Goal: Task Accomplishment & Management: Complete application form

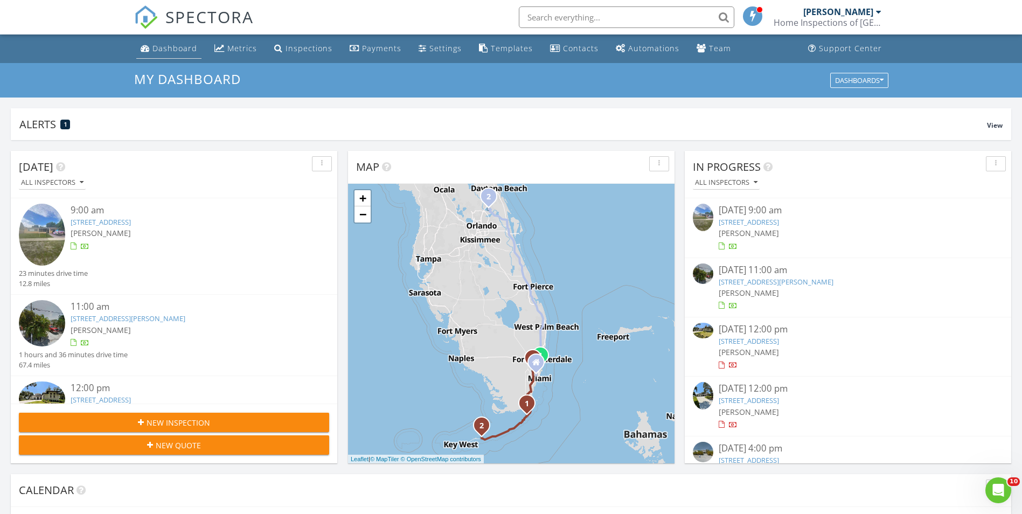
click at [164, 51] on div "Dashboard" at bounding box center [174, 48] width 45 height 10
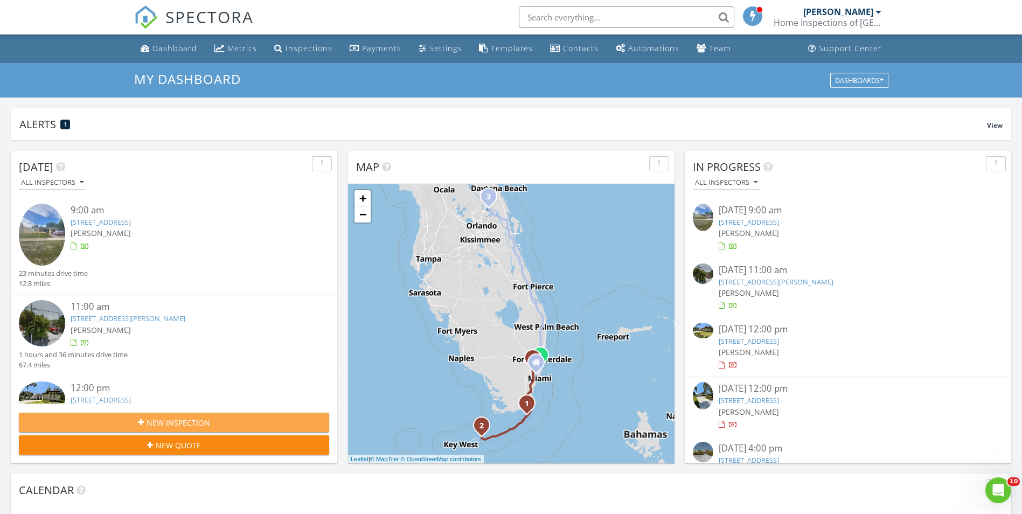
click at [94, 416] on button "New Inspection" at bounding box center [174, 422] width 310 height 19
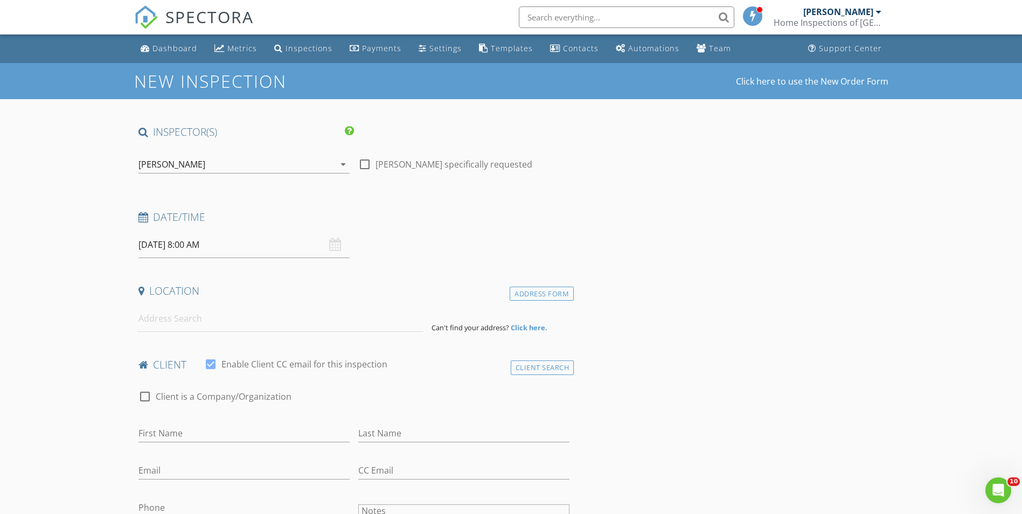
click at [168, 159] on div "[PERSON_NAME]" at bounding box center [171, 164] width 67 height 10
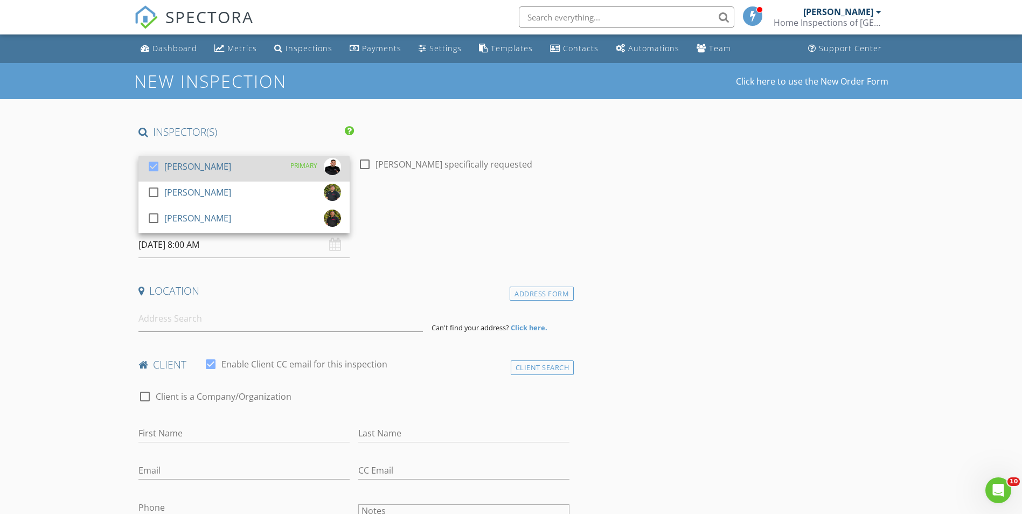
click at [159, 164] on div at bounding box center [153, 166] width 18 height 18
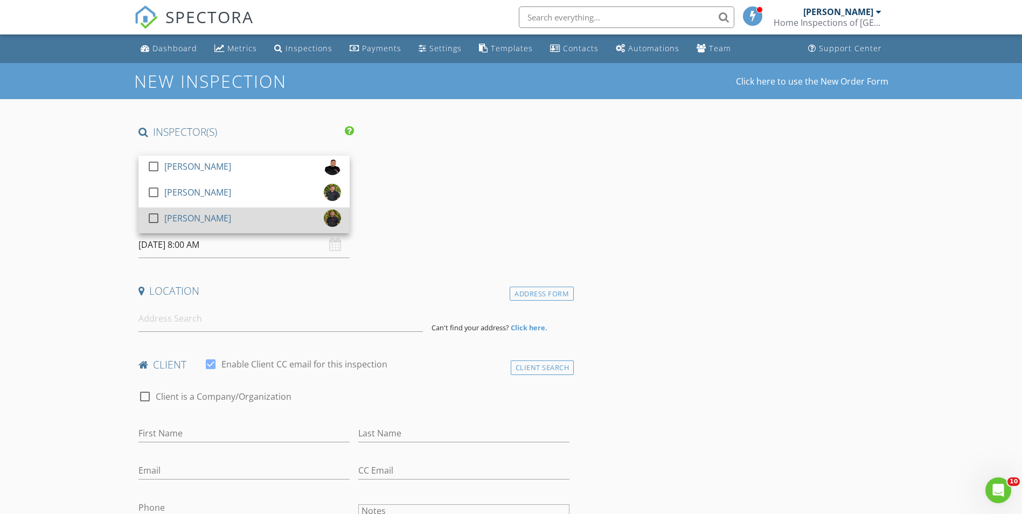
click at [157, 212] on div at bounding box center [153, 218] width 18 height 18
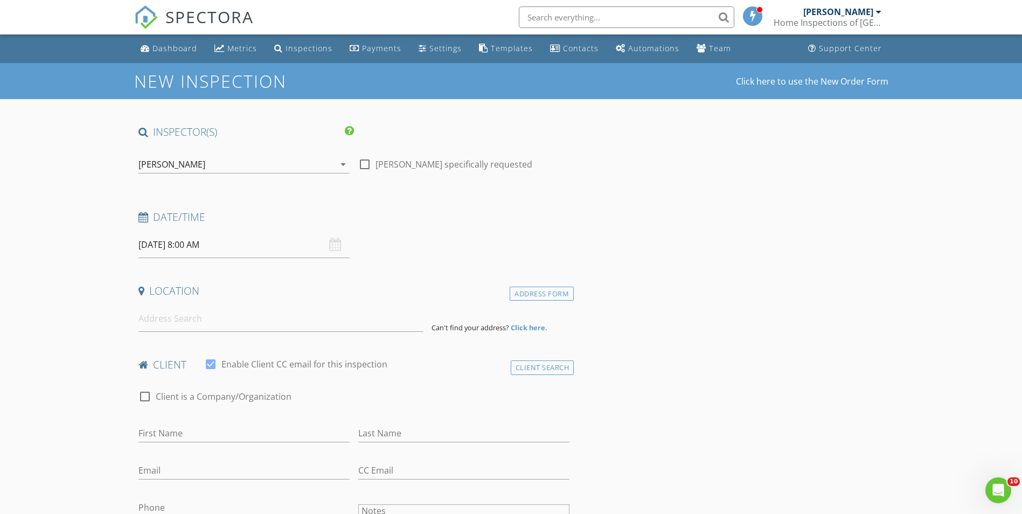
click at [165, 250] on input "08/28/2025 8:00 AM" at bounding box center [243, 245] width 211 height 26
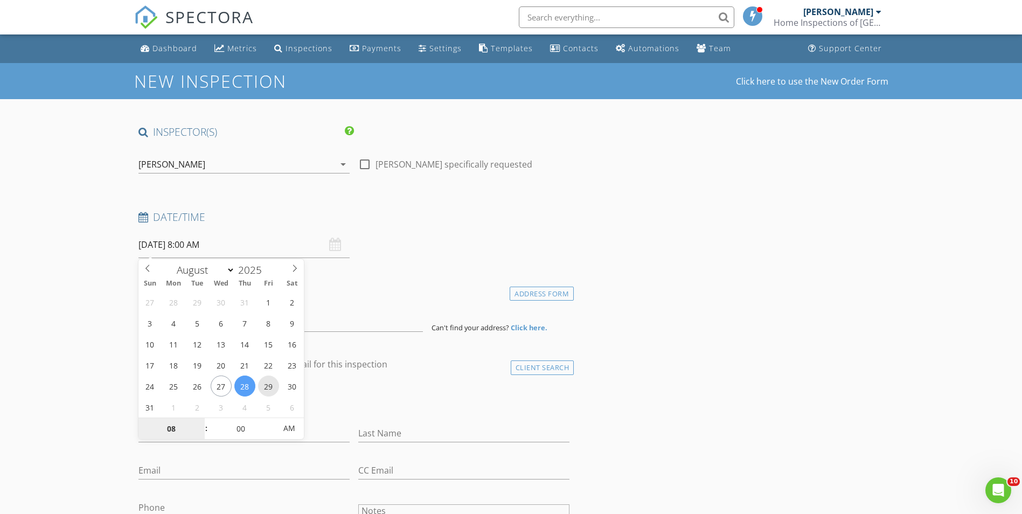
type input "08/29/2025 8:00 AM"
type input "01"
type input "08/29/2025 1:00 PM"
click at [288, 430] on span "PM" at bounding box center [289, 428] width 30 height 22
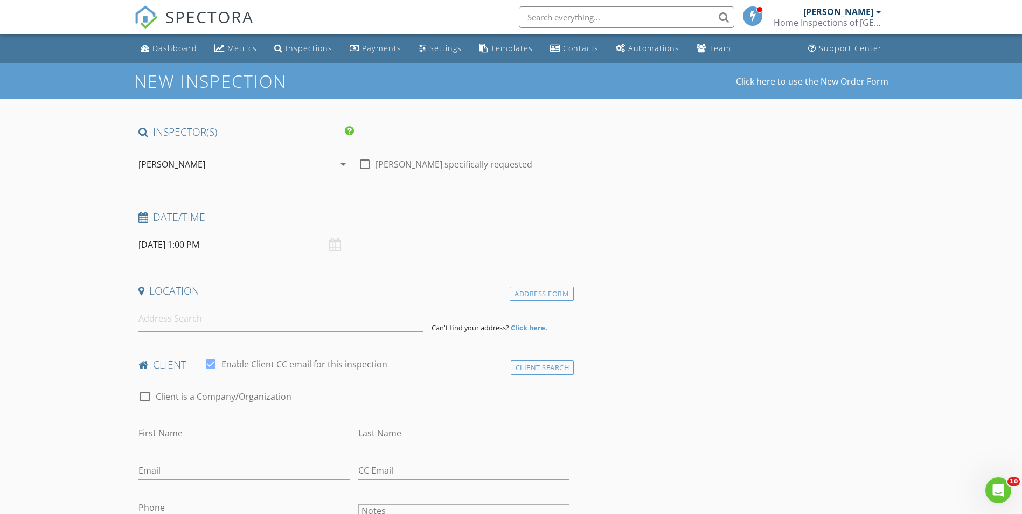
click at [155, 329] on input at bounding box center [280, 318] width 284 height 26
paste input "1033 NE 41st Ave, Homestead, FL 33033"
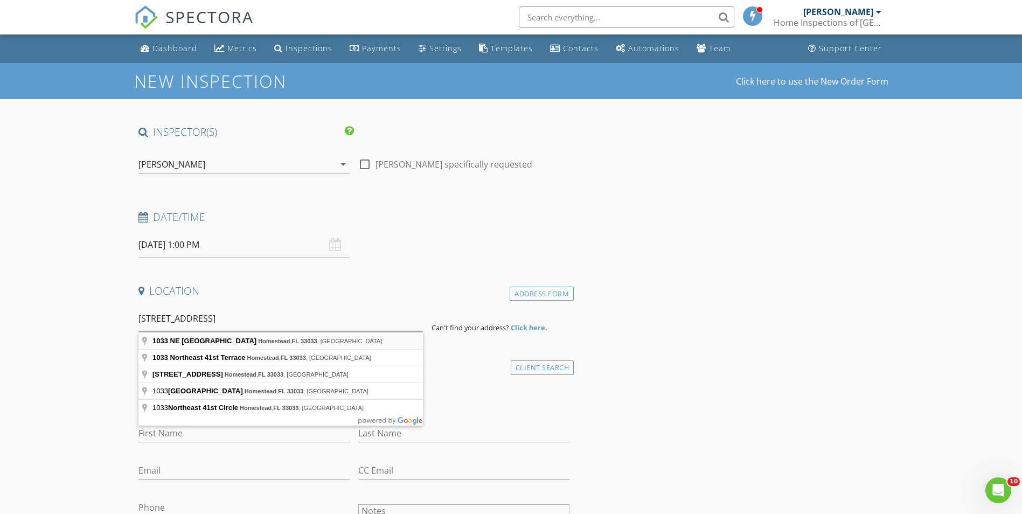
type input "1033 NE 41st Ave, Homestead, FL 33033, USA"
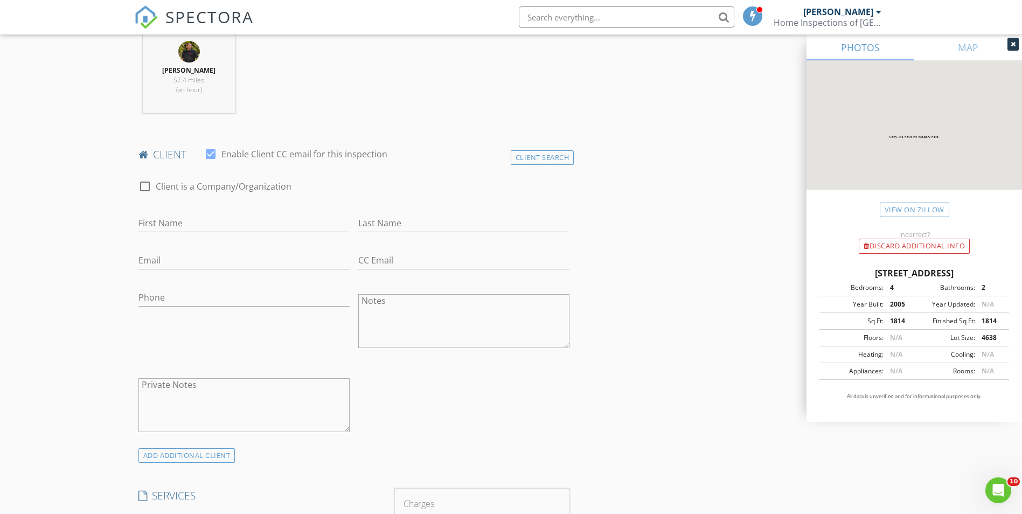
scroll to position [431, 0]
click at [168, 228] on input "First Name" at bounding box center [243, 223] width 211 height 18
paste input "Milena Velez"
drag, startPoint x: 169, startPoint y: 219, endPoint x: 245, endPoint y: 226, distance: 76.3
click at [245, 226] on input "Milena Velez" at bounding box center [243, 223] width 211 height 18
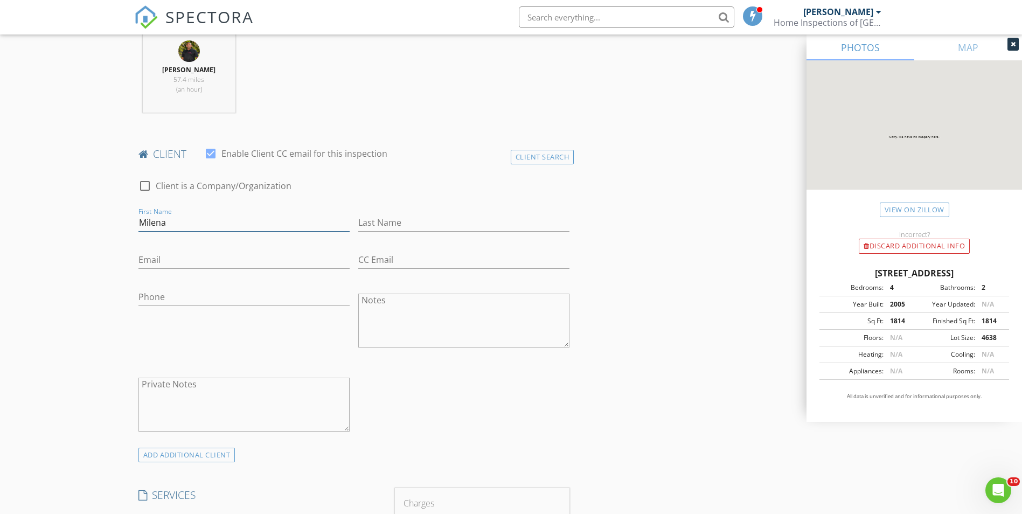
type input "Milena"
paste input "Velez"
type input "Velez"
click at [175, 266] on input "Email" at bounding box center [243, 260] width 211 height 18
paste input "786) 657-9695"
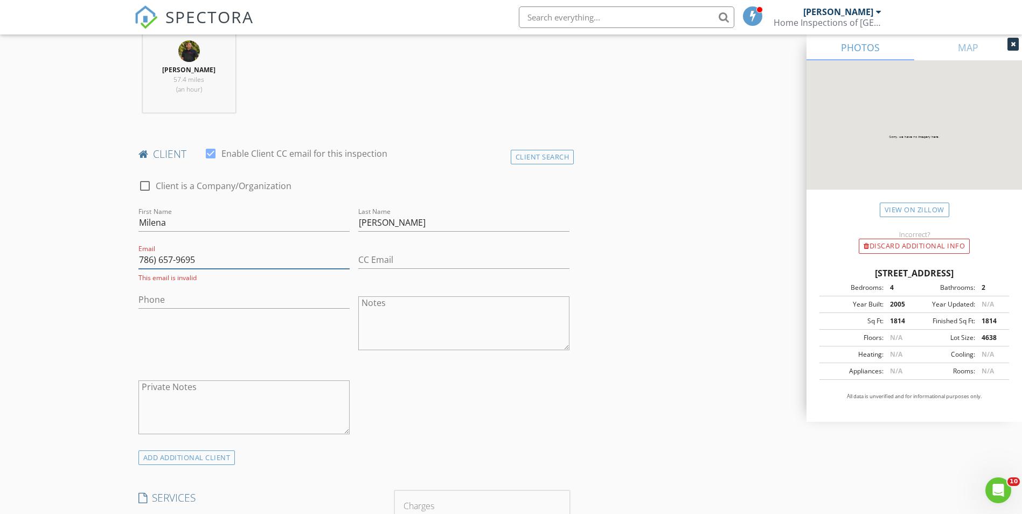
type input "786) 657-9695"
drag, startPoint x: 159, startPoint y: 288, endPoint x: 165, endPoint y: 302, distance: 15.2
click at [159, 288] on div "Phone" at bounding box center [243, 301] width 211 height 35
click at [165, 302] on input "Phone" at bounding box center [243, 300] width 211 height 18
paste input "786-657-9695"
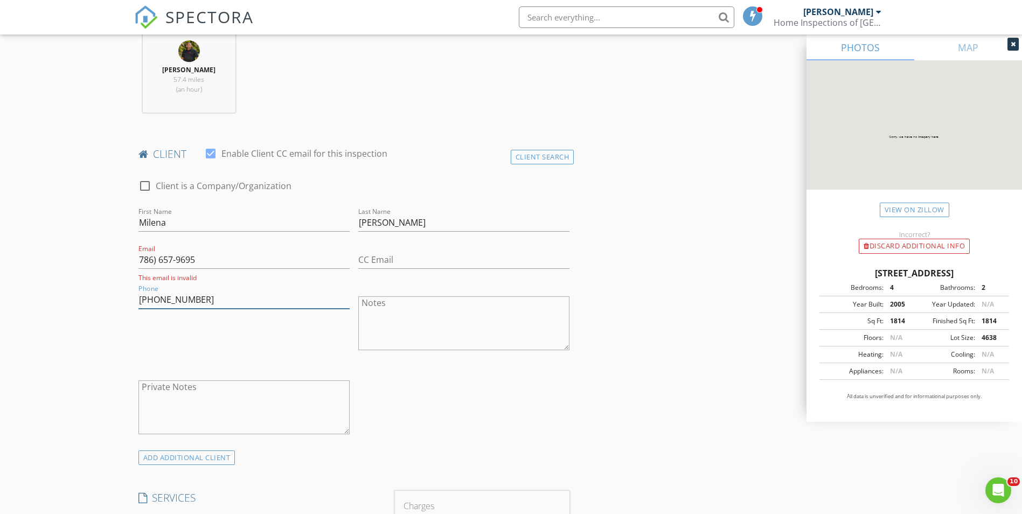
type input "786-657-9695"
drag, startPoint x: 207, startPoint y: 260, endPoint x: 34, endPoint y: 260, distance: 172.4
paste input "millyasmine83@gmail.com"
type input "millyasmine83@gmail.com"
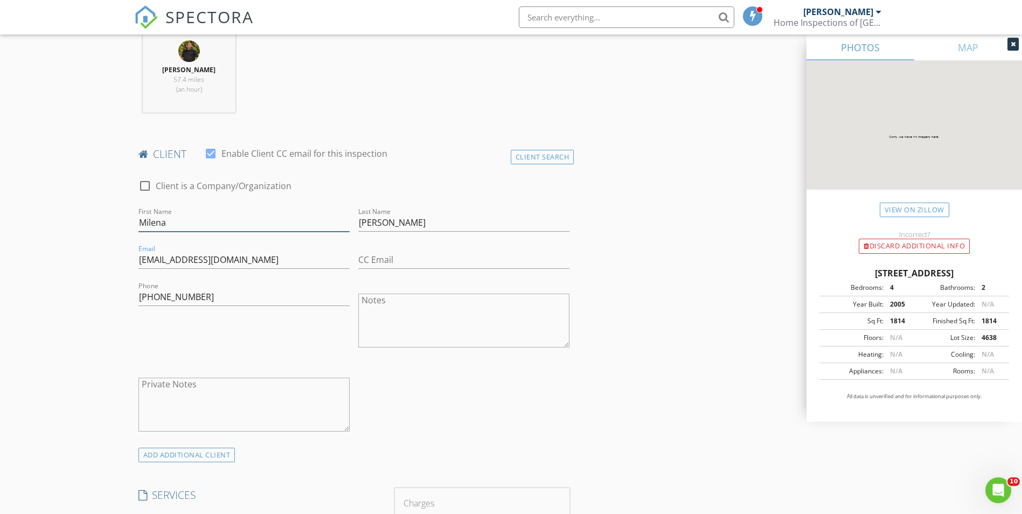
click at [152, 223] on input "Milena" at bounding box center [243, 223] width 211 height 18
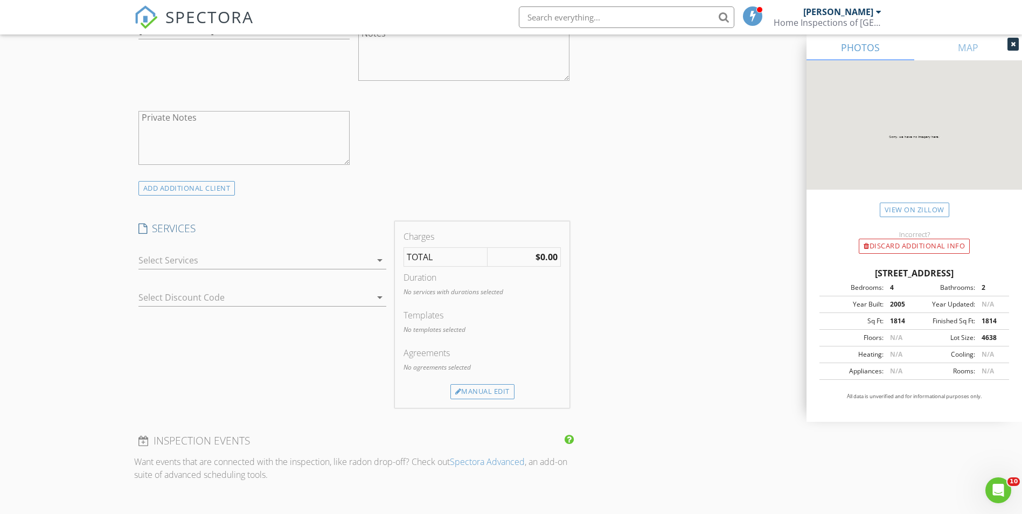
scroll to position [700, 0]
click at [204, 252] on div at bounding box center [254, 257] width 233 height 17
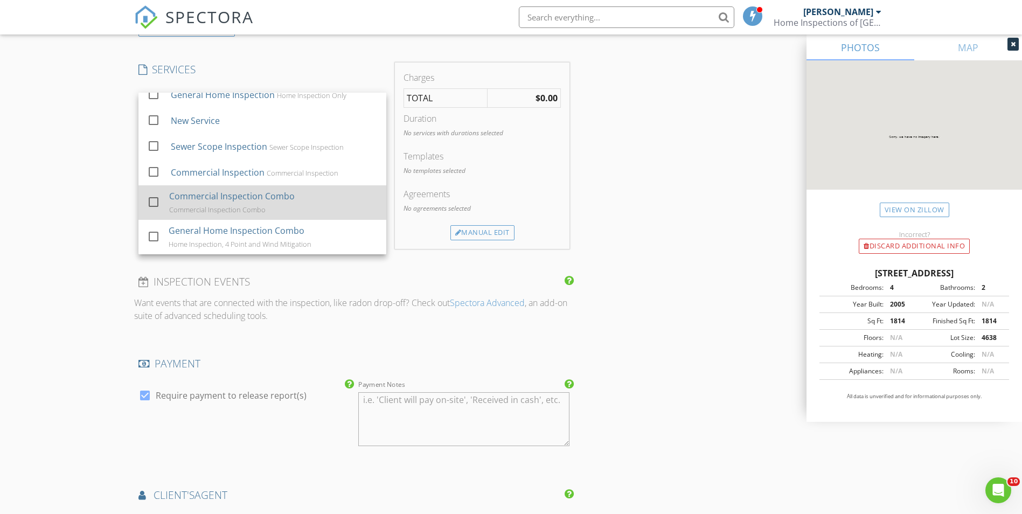
scroll to position [862, 0]
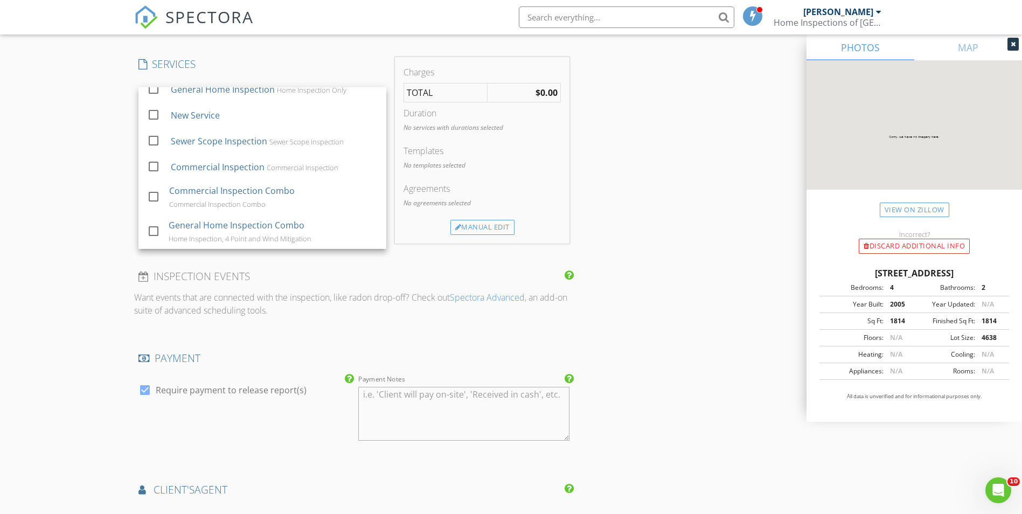
drag, startPoint x: 217, startPoint y: 240, endPoint x: 288, endPoint y: 255, distance: 72.2
click at [217, 239] on div "Home Inspection, 4 Point and Wind Mitigation" at bounding box center [240, 238] width 143 height 9
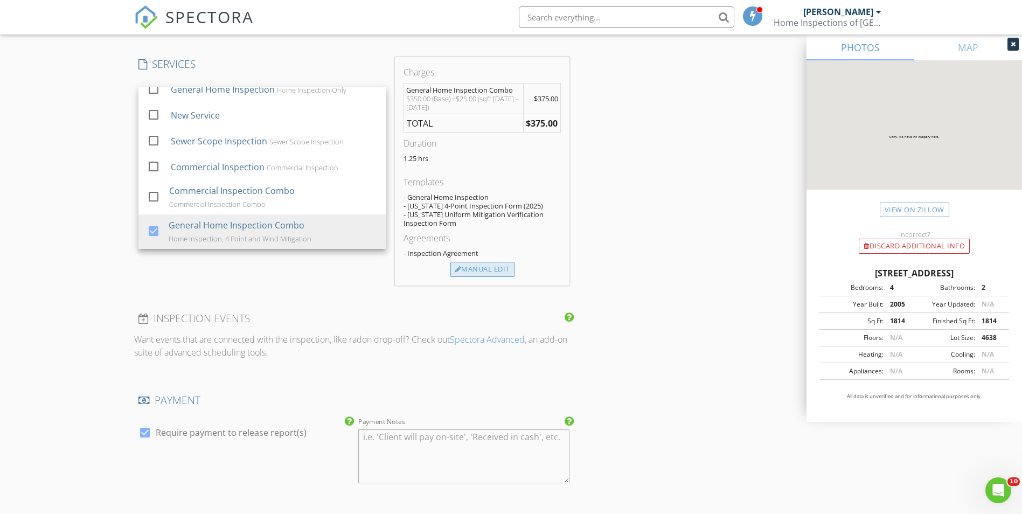
click at [507, 267] on div "Manual Edit" at bounding box center [482, 269] width 64 height 15
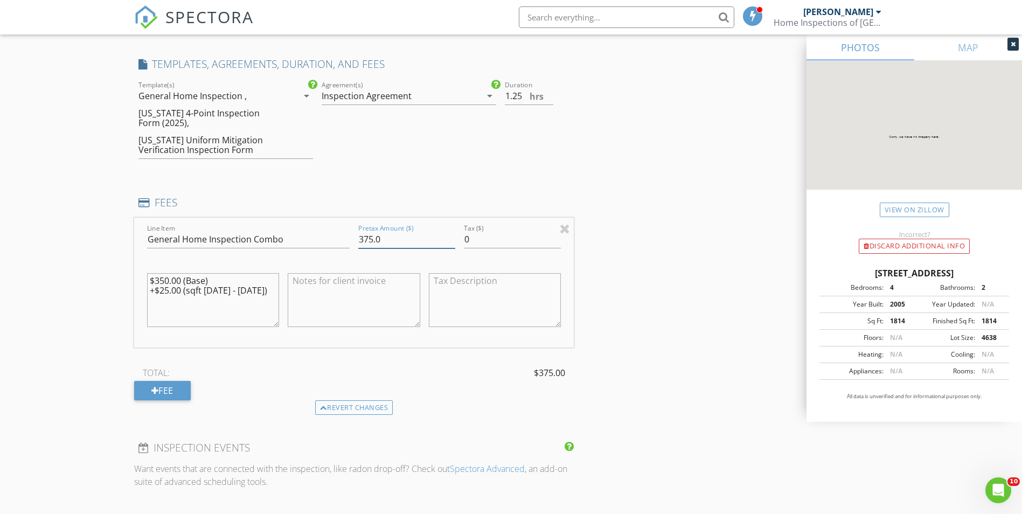
drag, startPoint x: 392, startPoint y: 234, endPoint x: 197, endPoint y: 206, distance: 197.0
click at [197, 206] on div "FEES Line Item General Home Inspection Combo Pretax Amount ($) 375.0 Tax ($) 0 …" at bounding box center [354, 305] width 440 height 219
type input "500.00"
click at [550, 94] on input "1.5" at bounding box center [529, 96] width 48 height 18
type input "2"
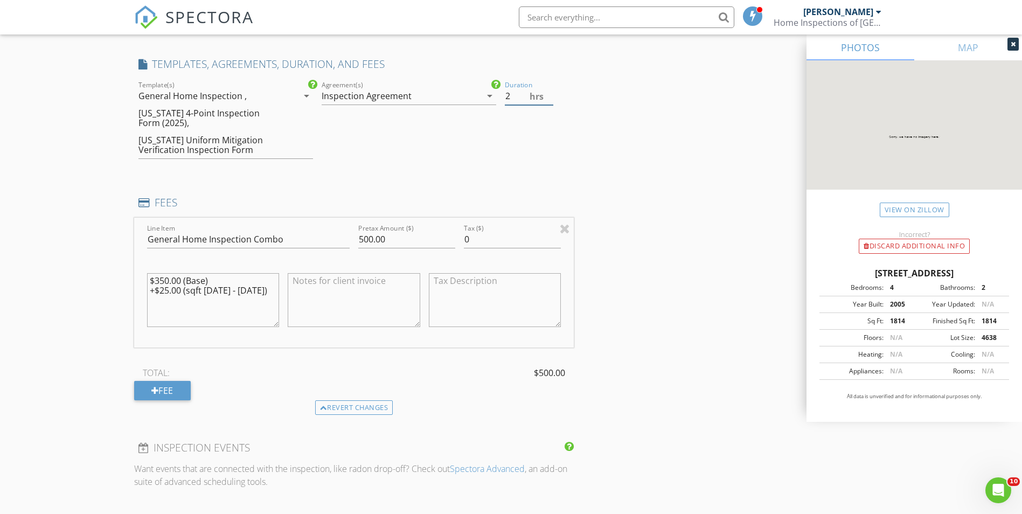
click at [550, 94] on input "2" at bounding box center [529, 96] width 48 height 18
click at [580, 166] on div "INSPECTOR(S) check_box_outline_blank Alexis Espinosa check_box_outline_blank Ra…" at bounding box center [511, 232] width 754 height 1938
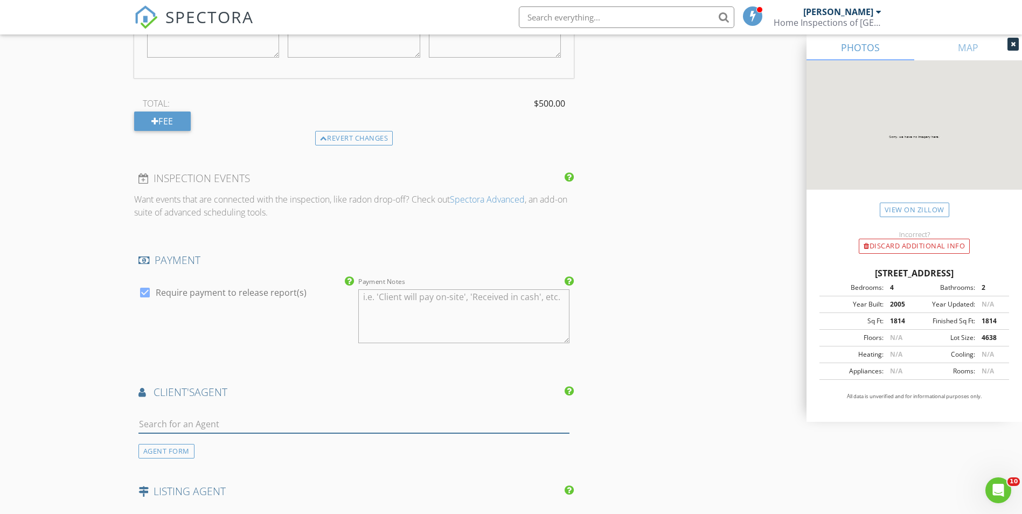
click at [205, 417] on input "text" at bounding box center [354, 424] width 432 height 18
paste input "mg051017@gmail.com"
type input "mg051017@gmail.com"
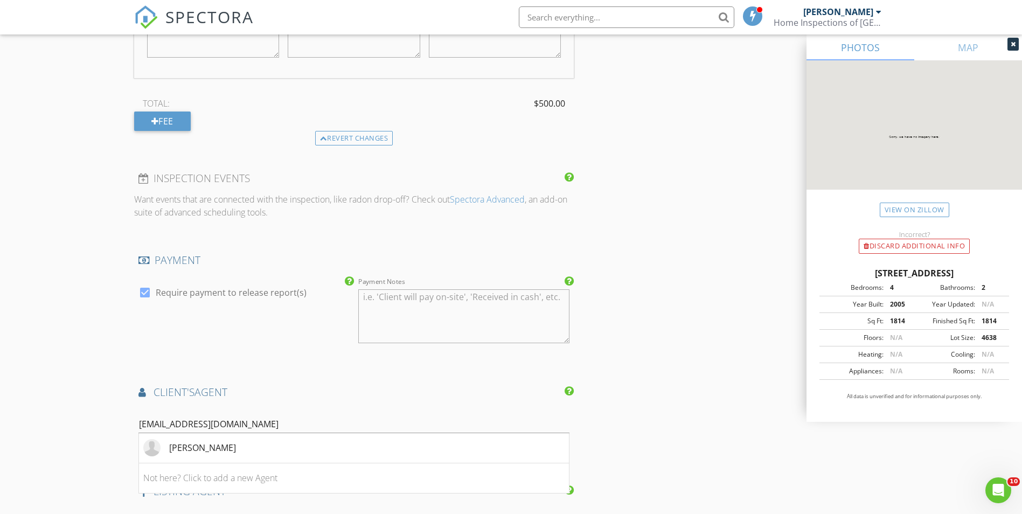
click at [249, 443] on li "Mairelys Gonzalez" at bounding box center [354, 448] width 430 height 30
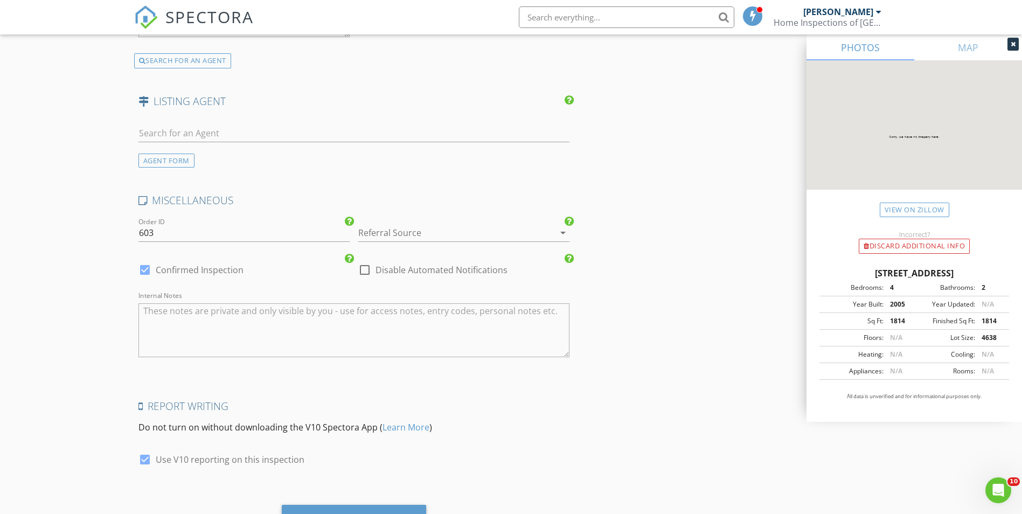
scroll to position [1820, 0]
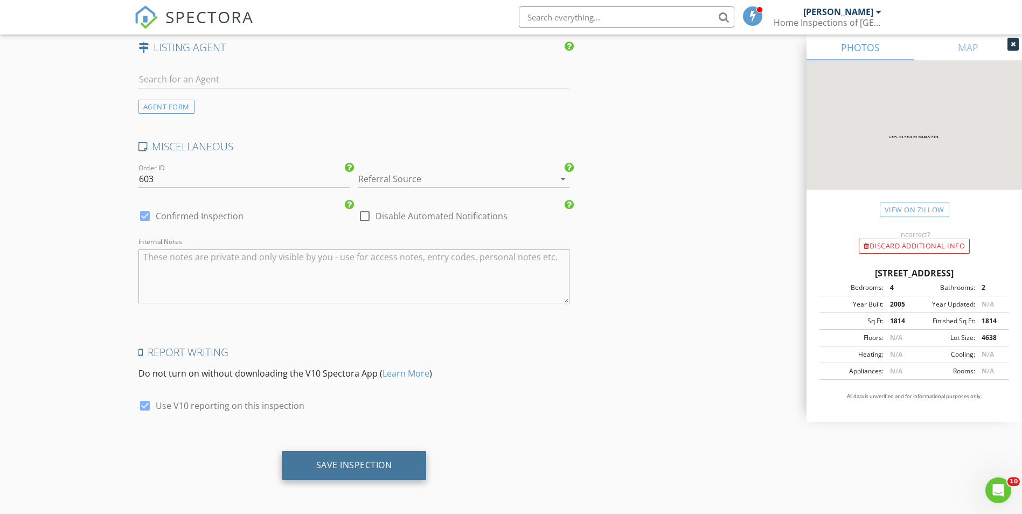
click at [360, 477] on div "Save Inspection" at bounding box center [354, 465] width 145 height 29
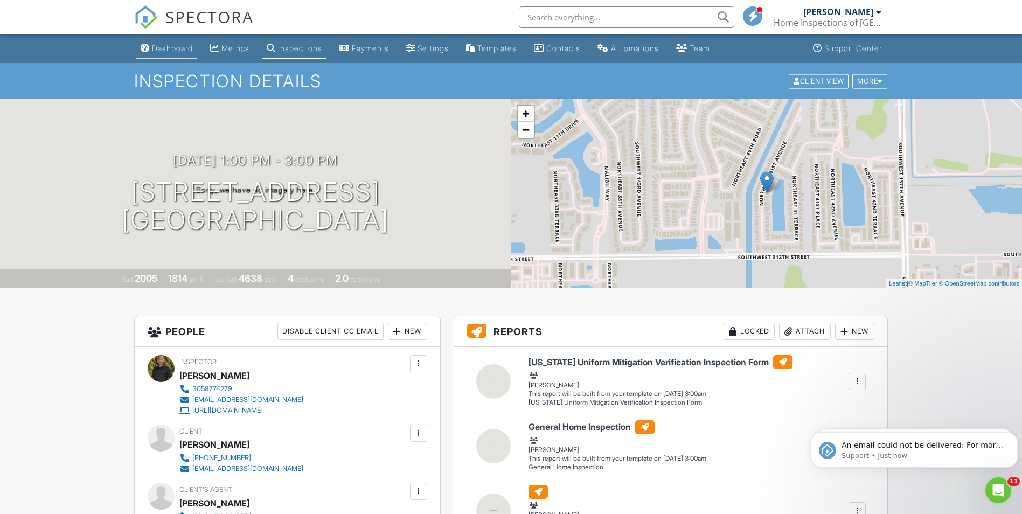
click at [162, 42] on link "Dashboard" at bounding box center [166, 49] width 61 height 20
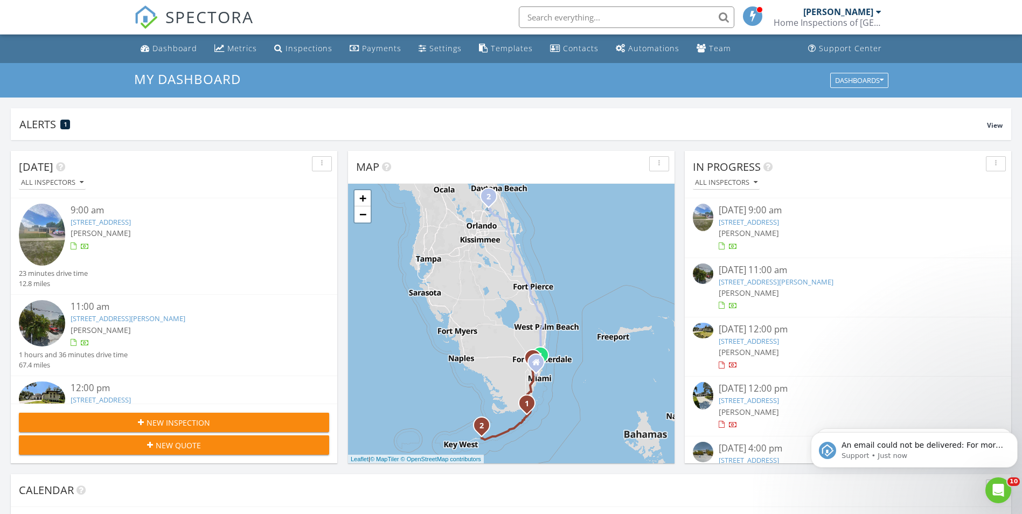
click at [157, 423] on span "New Inspection" at bounding box center [179, 422] width 64 height 11
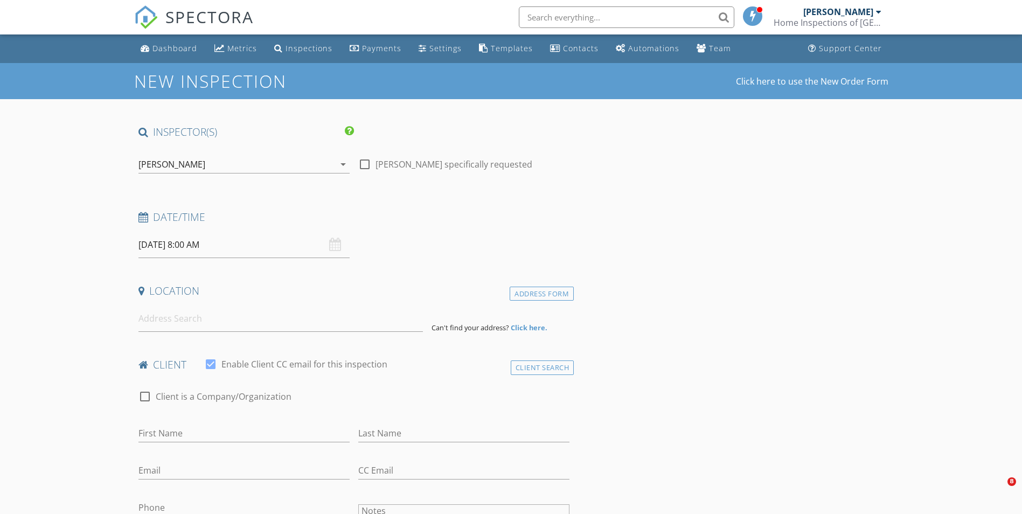
click at [174, 161] on div "[PERSON_NAME]" at bounding box center [171, 164] width 67 height 10
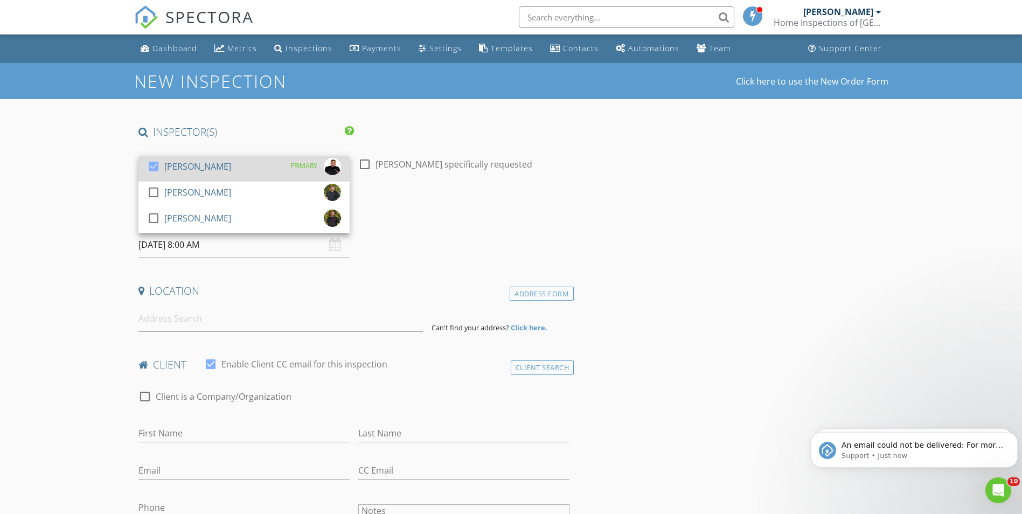
click at [202, 171] on div "[PERSON_NAME]" at bounding box center [197, 166] width 67 height 17
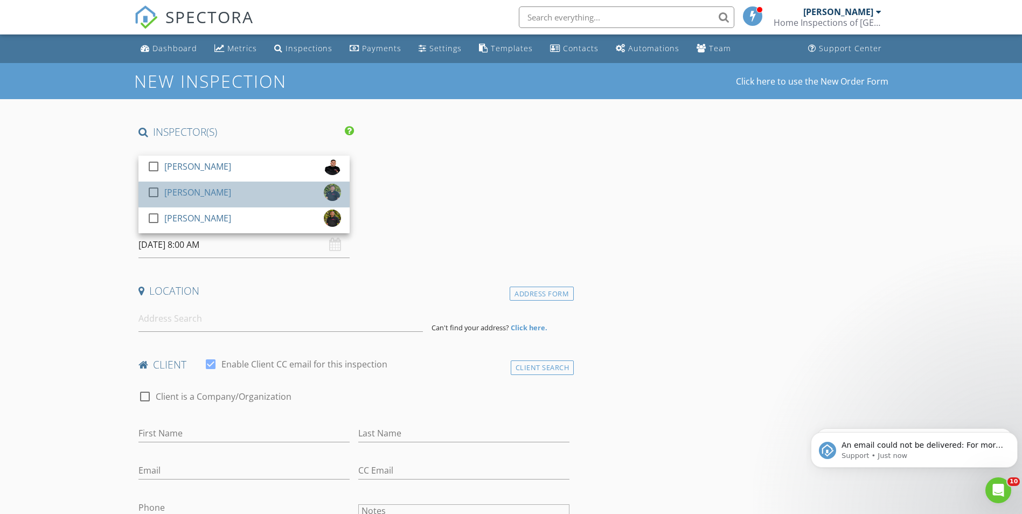
click at [179, 189] on div "[PERSON_NAME]" at bounding box center [197, 192] width 67 height 17
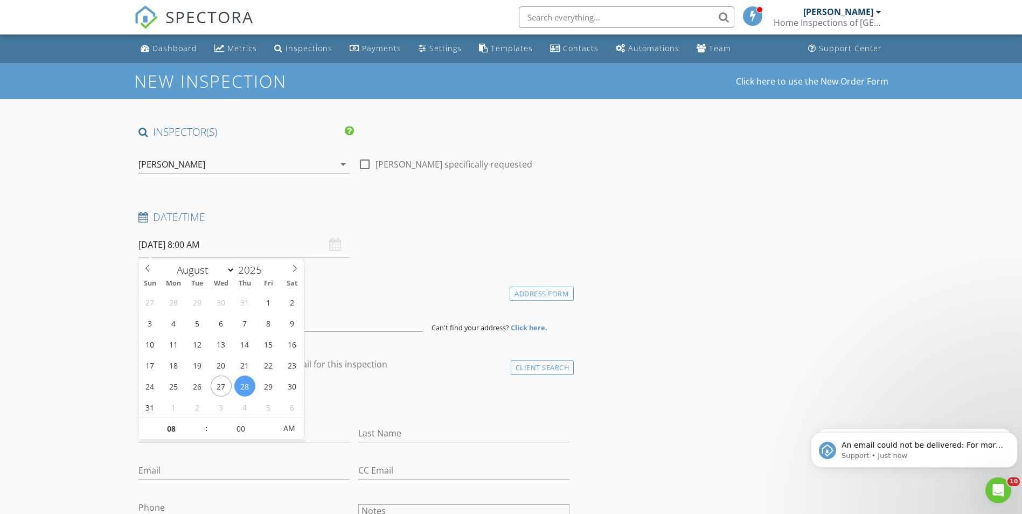
click at [165, 247] on input "[DATE] 8:00 AM" at bounding box center [243, 245] width 211 height 26
type input "[DATE] 8:00 AM"
type input "09"
type input "08/29/2025 9:00 AM"
type input "30"
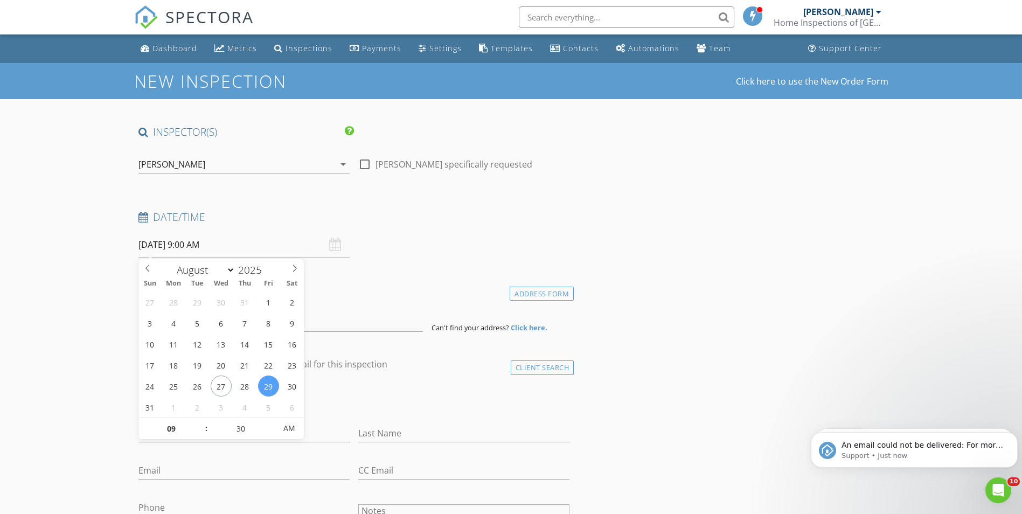
type input "[DATE] 9:30 AM"
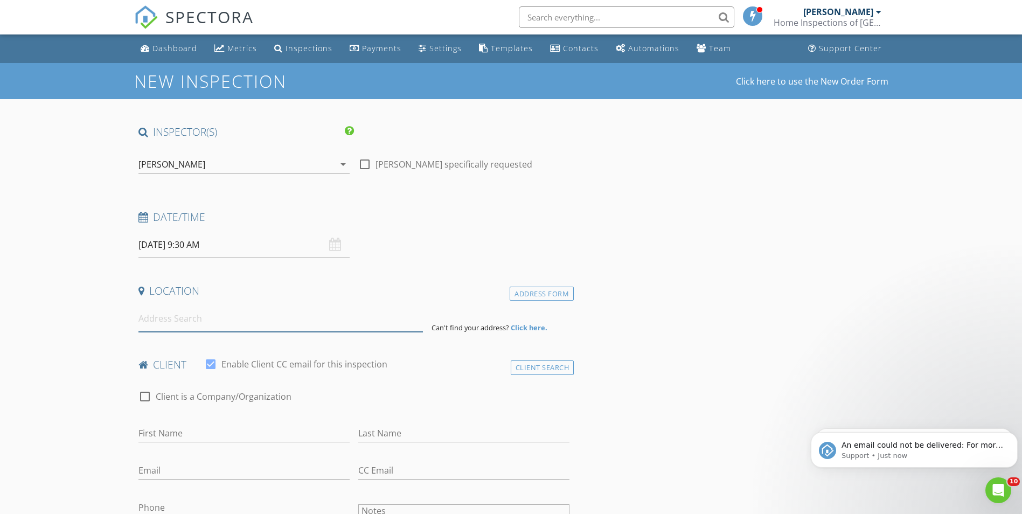
click at [235, 325] on input at bounding box center [280, 318] width 284 height 26
paste input "5010 sw 111th ave"
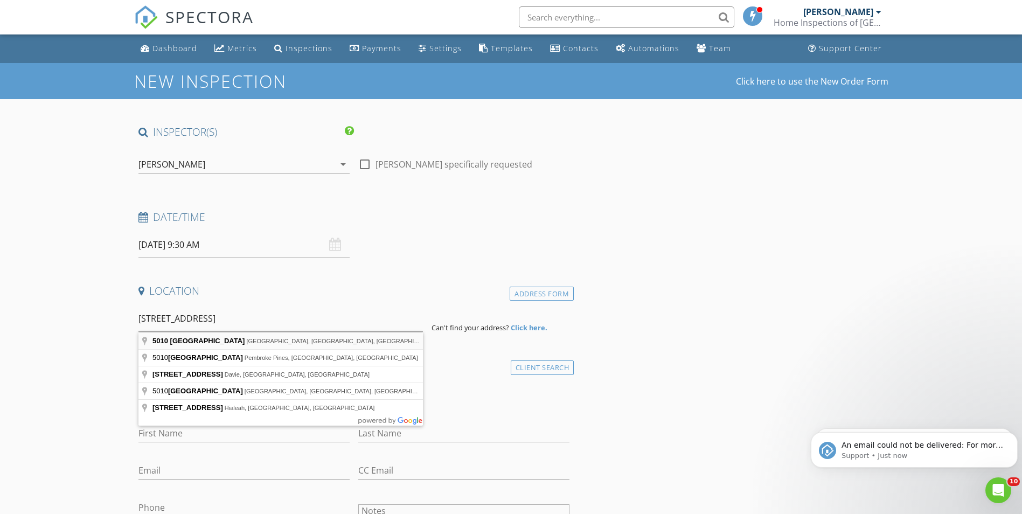
type input "5010 SW 111th Ave, Miami, FL, USA"
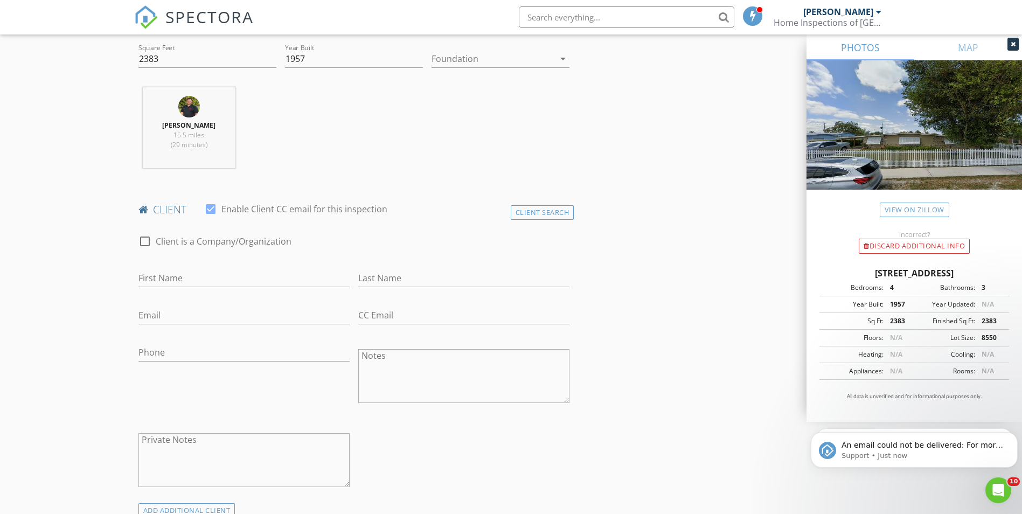
scroll to position [431, 0]
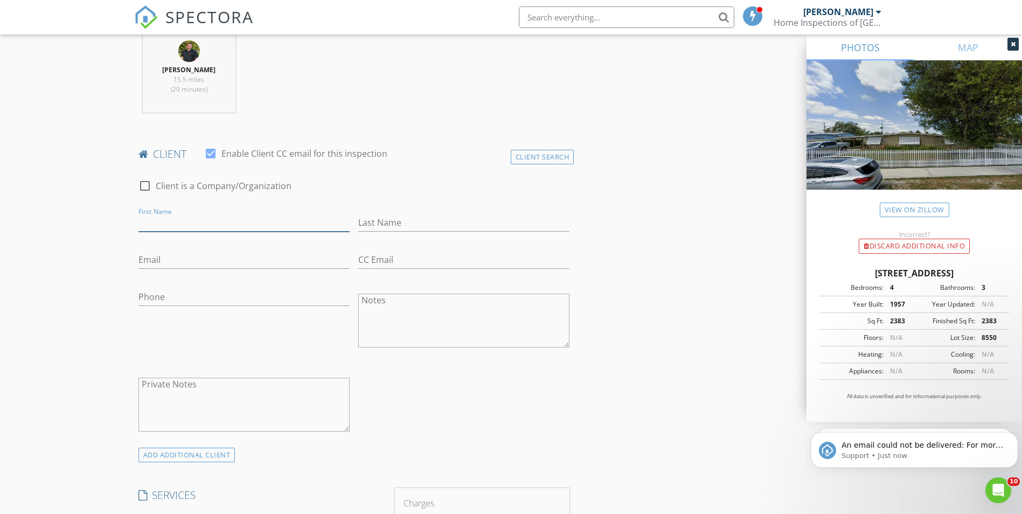
click at [183, 221] on input "First Name" at bounding box center [243, 223] width 211 height 18
paste input "[PERSON_NAME]"
drag, startPoint x: 158, startPoint y: 219, endPoint x: 263, endPoint y: 220, distance: 104.5
click at [263, 220] on input "[PERSON_NAME]" at bounding box center [243, 223] width 211 height 18
type input "[PERSON_NAME]"
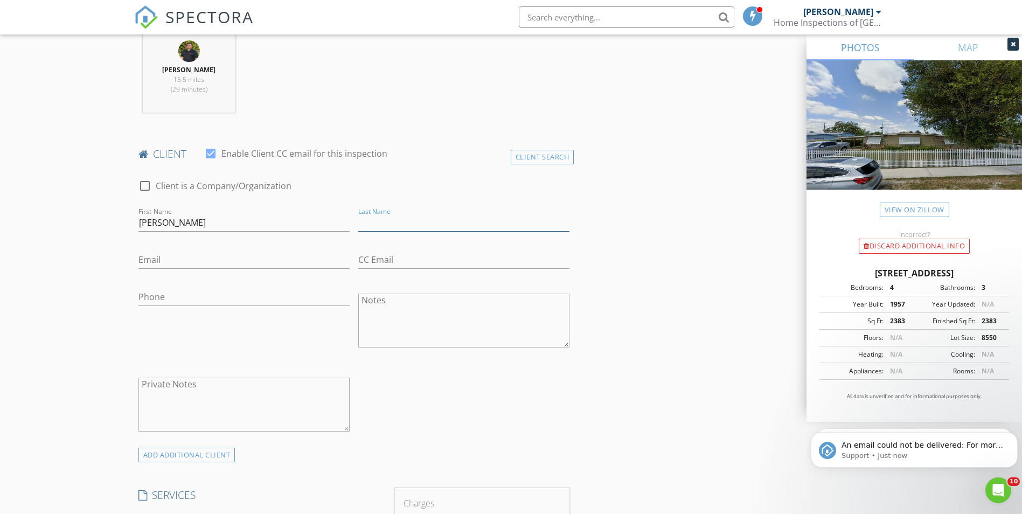
paste input "[PERSON_NAME]"
type input "[PERSON_NAME]"
drag, startPoint x: 170, startPoint y: 264, endPoint x: 92, endPoint y: 288, distance: 81.8
click at [170, 264] on input "Email" at bounding box center [243, 260] width 211 height 18
paste input "Jcmglass@yahoo.com"
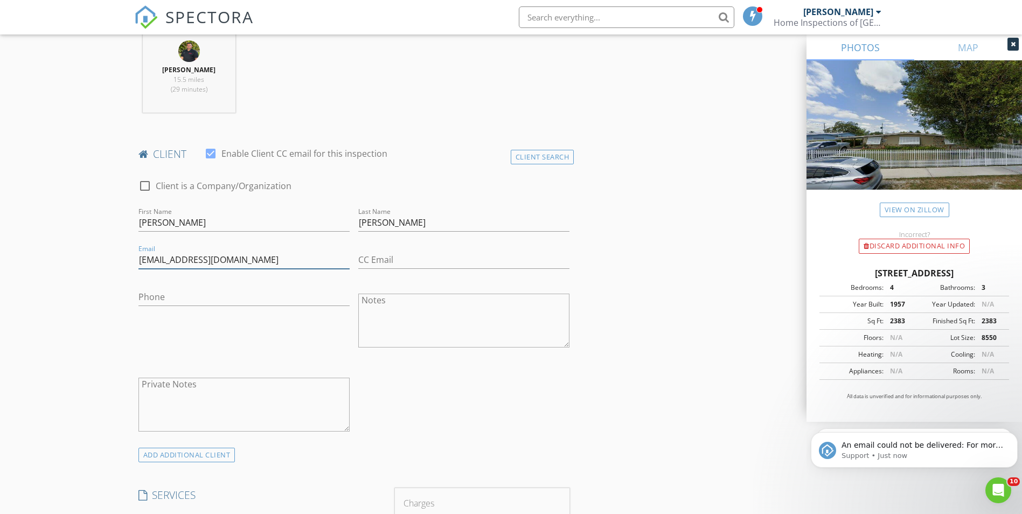
type input "Jcmglass@yahoo.com"
click at [137, 292] on div "Phone" at bounding box center [244, 322] width 220 height 84
click at [162, 294] on input "Phone" at bounding box center [243, 297] width 211 height 18
paste input "305-726-5138"
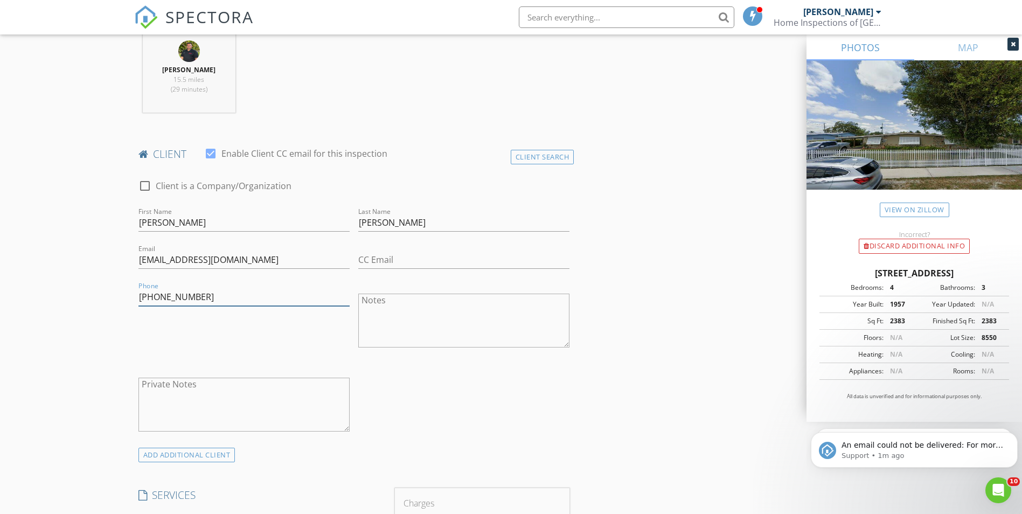
type input "305-726-5138"
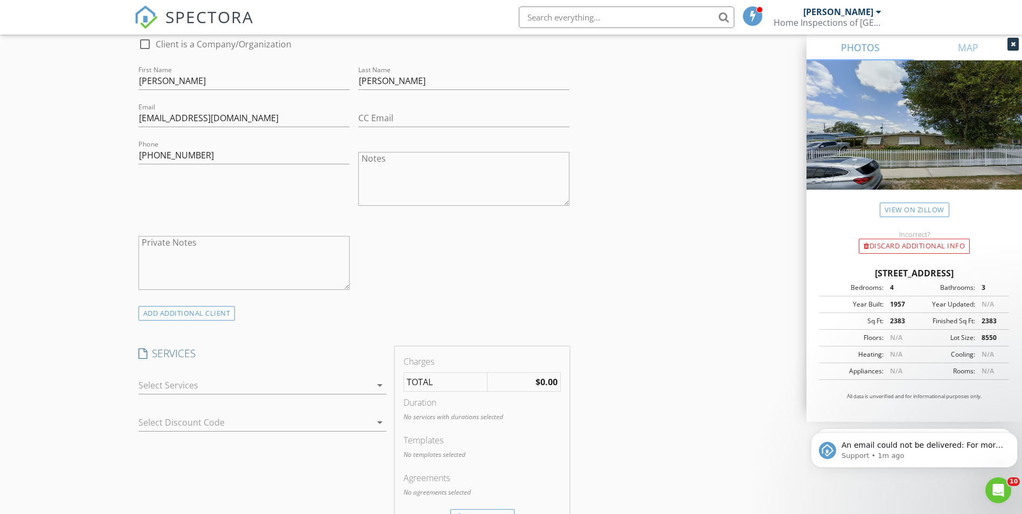
scroll to position [593, 0]
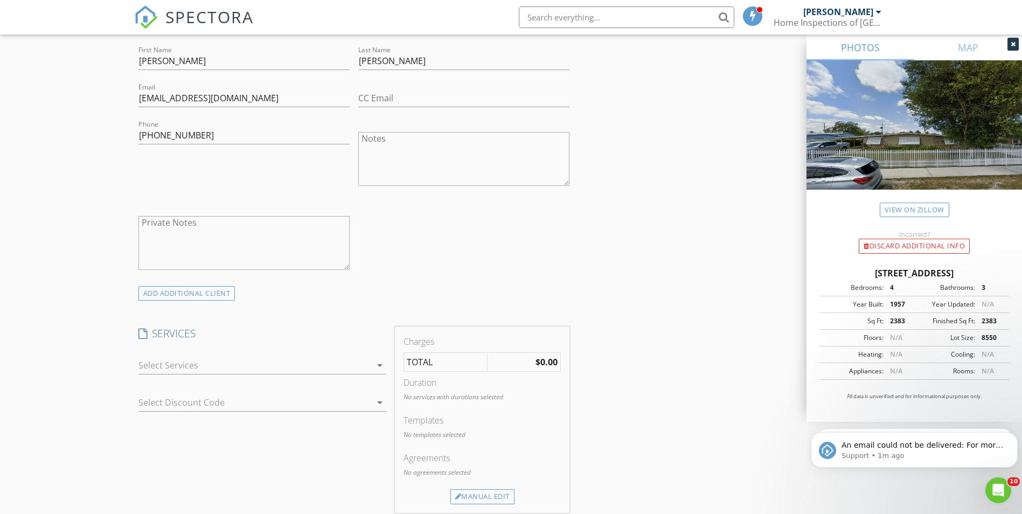
click at [217, 365] on div at bounding box center [254, 365] width 233 height 17
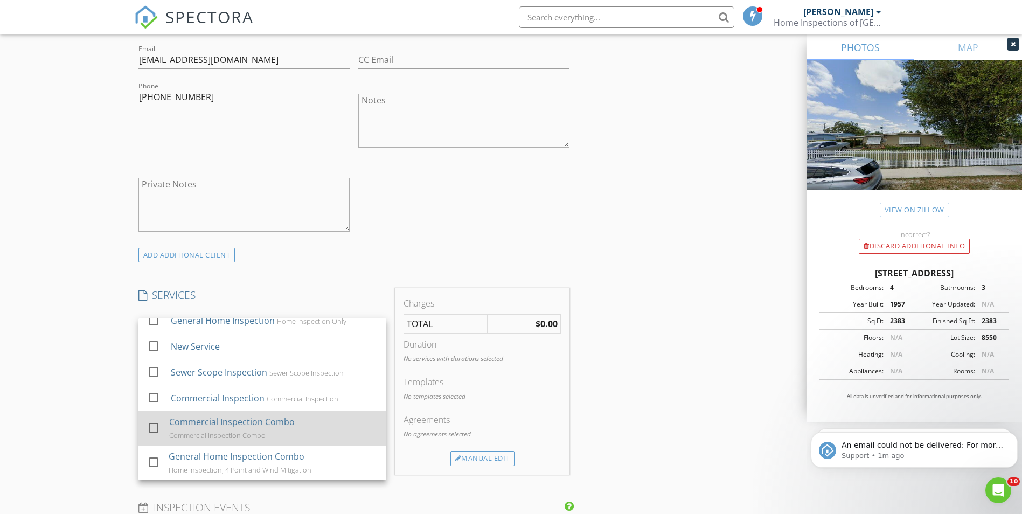
scroll to position [646, 0]
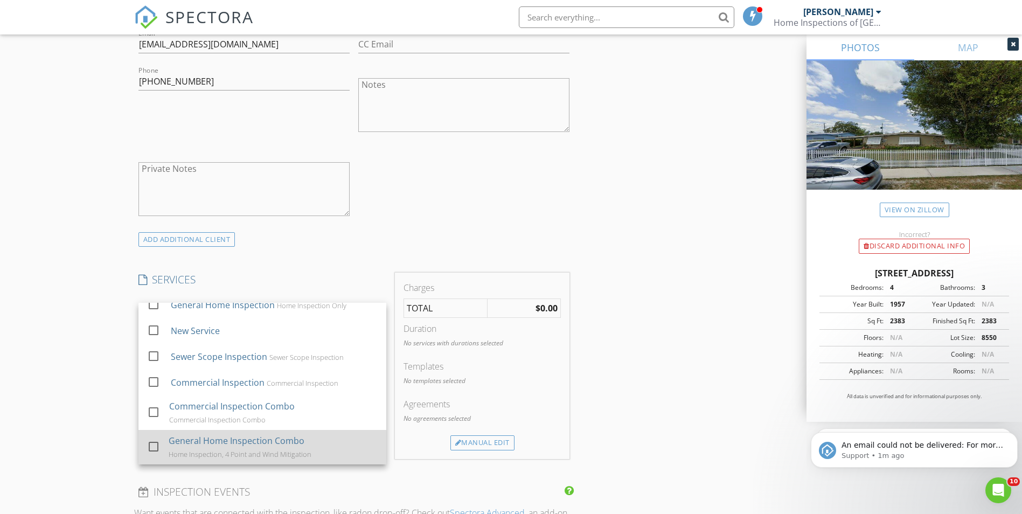
click at [184, 439] on div "General Home Inspection Combo" at bounding box center [237, 440] width 136 height 13
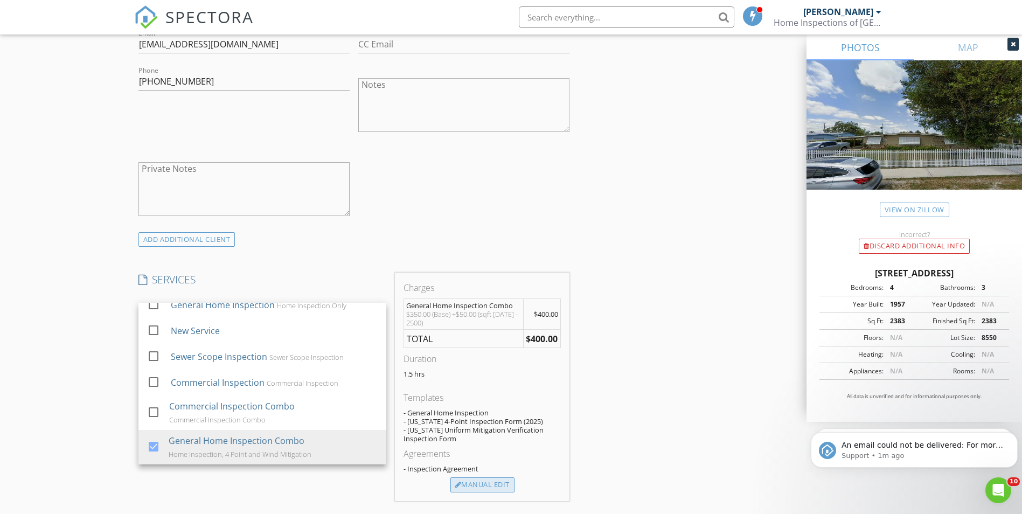
click at [503, 488] on div "Manual Edit" at bounding box center [482, 484] width 64 height 15
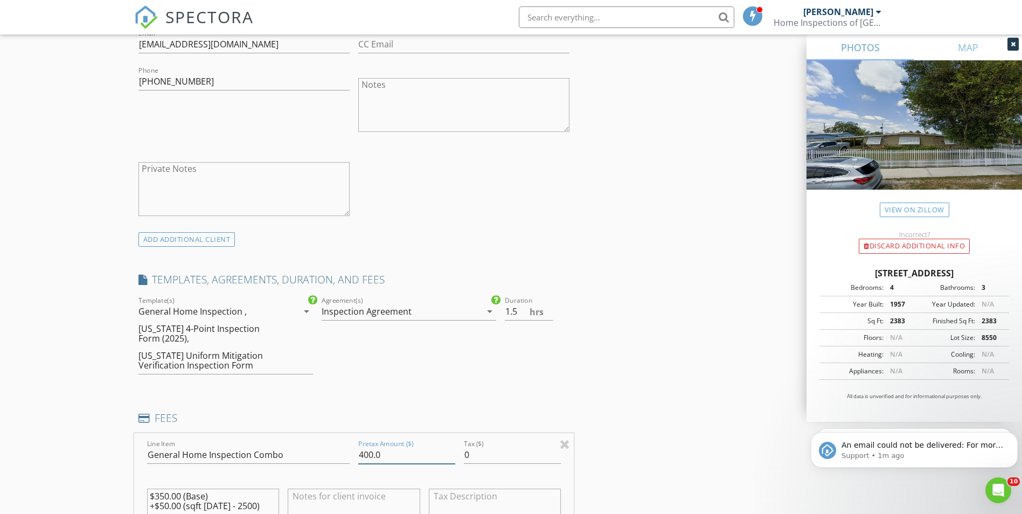
drag, startPoint x: 361, startPoint y: 449, endPoint x: 337, endPoint y: 449, distance: 24.2
click at [337, 449] on div "Line Item General Home Inspection Combo Pretax Amount ($) 400.0 Tax ($) 0 $350.…" at bounding box center [354, 498] width 440 height 130
type input "600.0"
type input "2"
click at [548, 307] on input "2" at bounding box center [529, 312] width 48 height 18
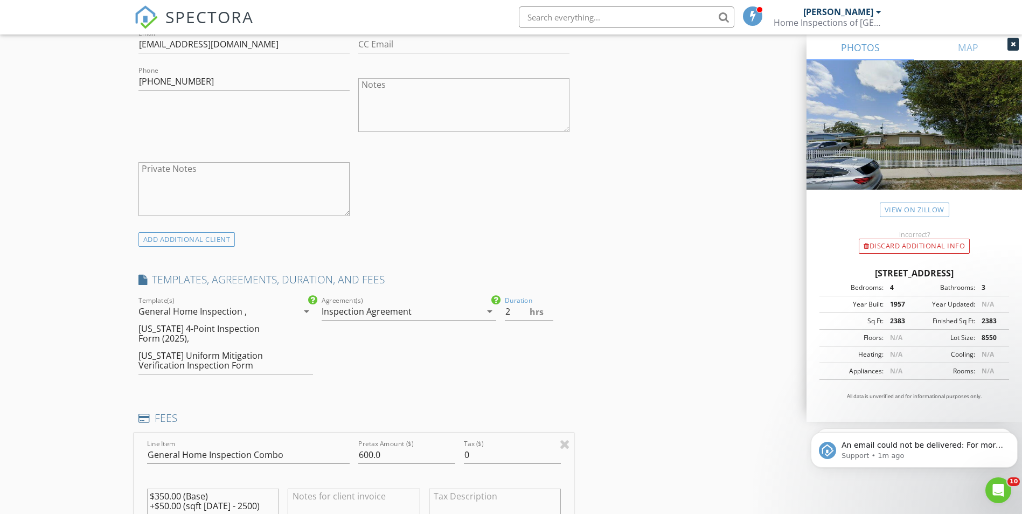
click at [639, 363] on div "INSPECTOR(S) check_box_outline_blank Alexis Espinosa check_box Randy Gonzalez P…" at bounding box center [511, 448] width 754 height 1938
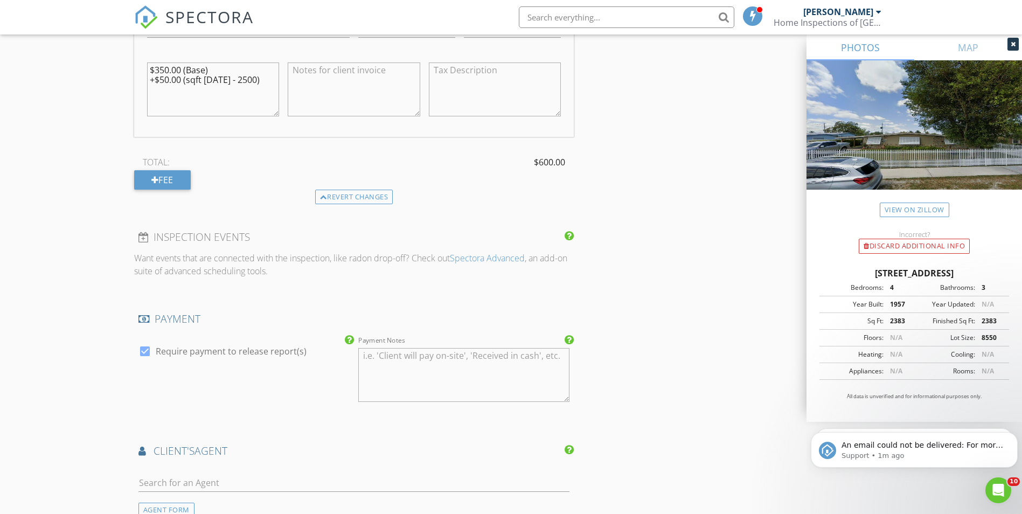
scroll to position [1077, 0]
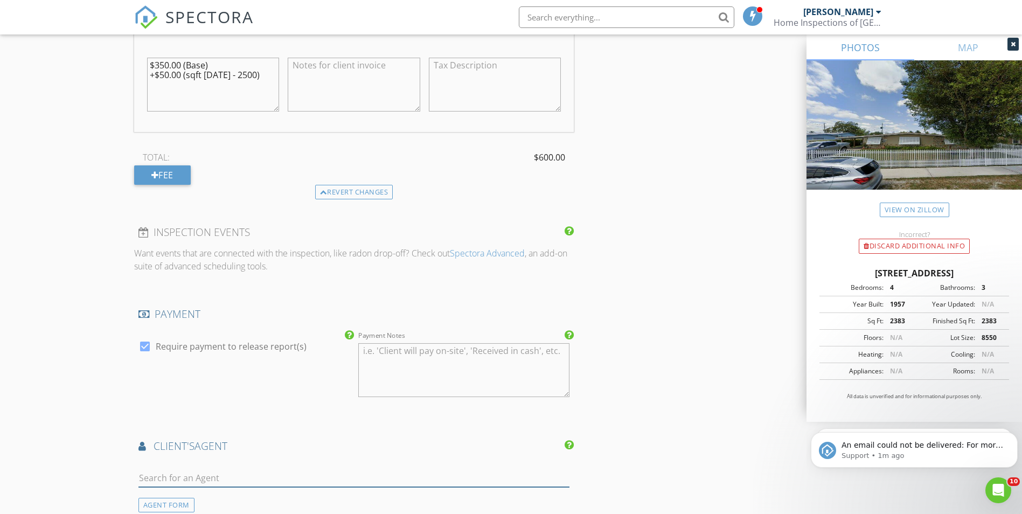
drag, startPoint x: 157, startPoint y: 476, endPoint x: 181, endPoint y: 484, distance: 25.6
click at [157, 476] on input "text" at bounding box center [354, 478] width 432 height 18
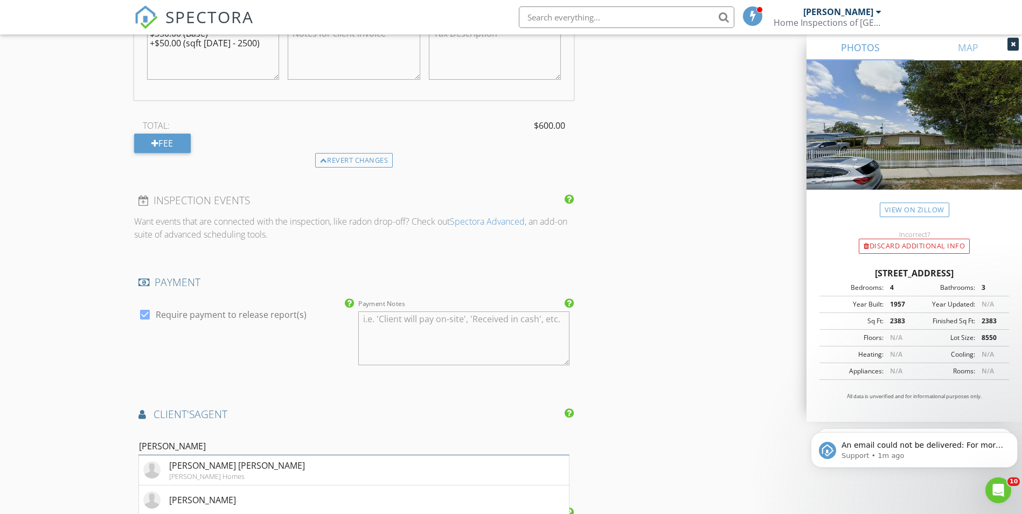
scroll to position [1131, 0]
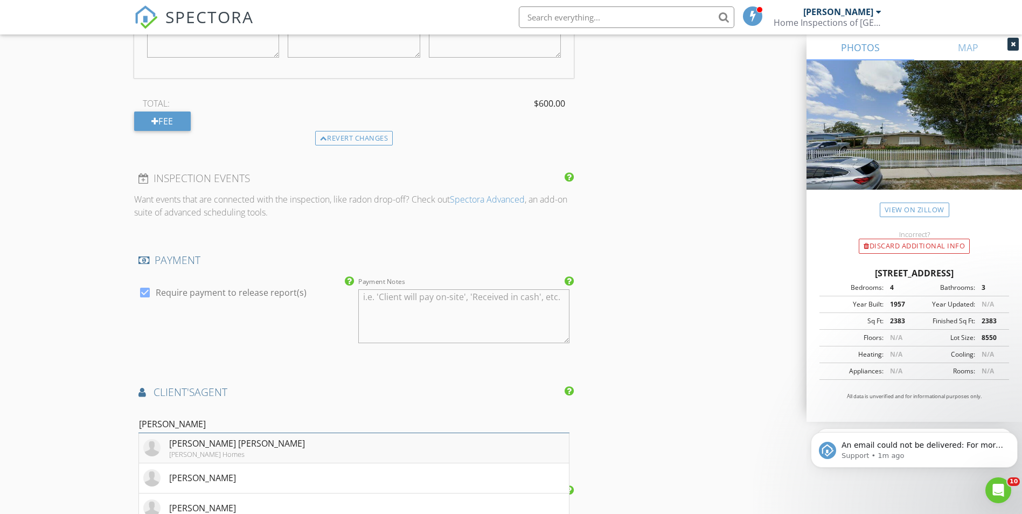
type input "claudia"
click at [307, 440] on li "Claudia Cires Morejon Angie Homes" at bounding box center [354, 448] width 430 height 30
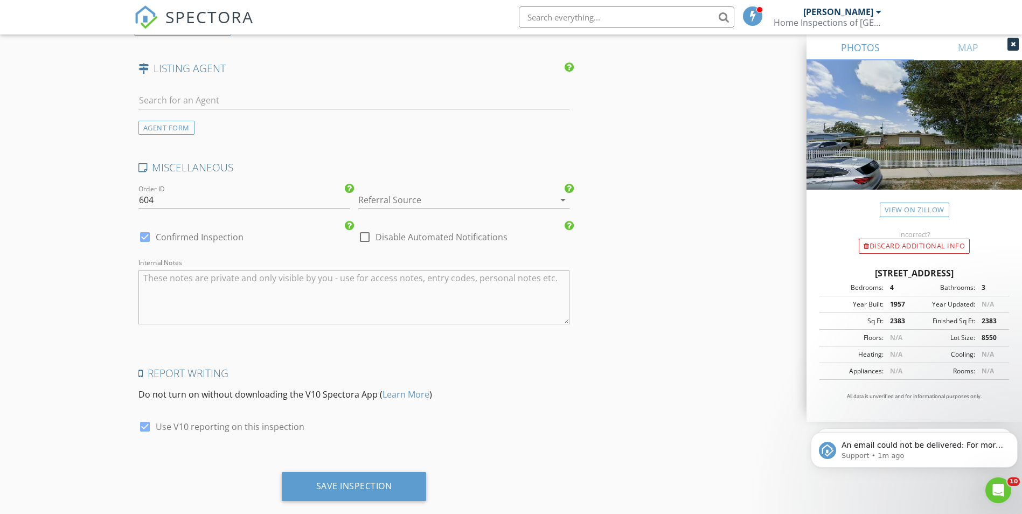
scroll to position [1820, 0]
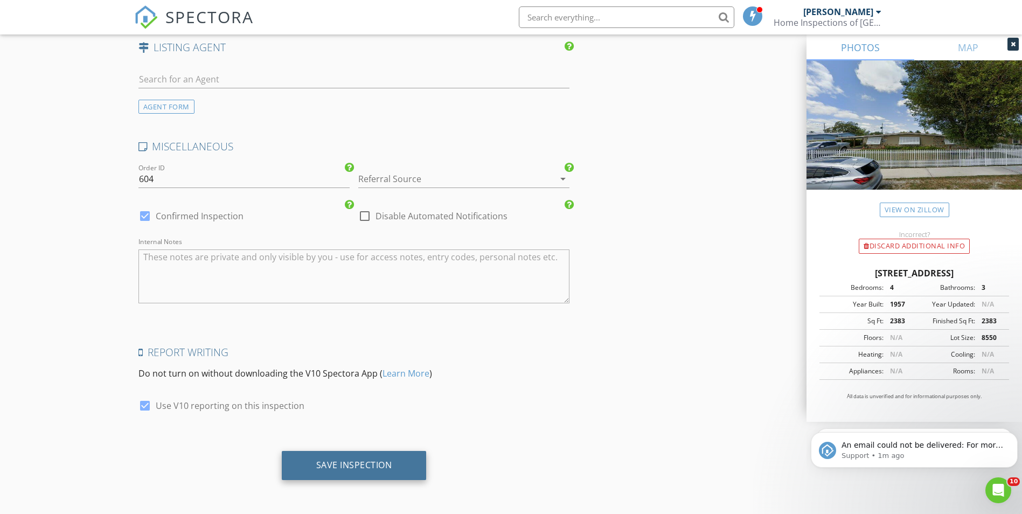
click at [354, 469] on div "Save Inspection" at bounding box center [354, 465] width 76 height 11
click at [1012, 436] on icon "Dismiss notification" at bounding box center [1015, 435] width 6 height 6
click at [1012, 436] on icon "Dismiss notification" at bounding box center [1014, 435] width 5 height 5
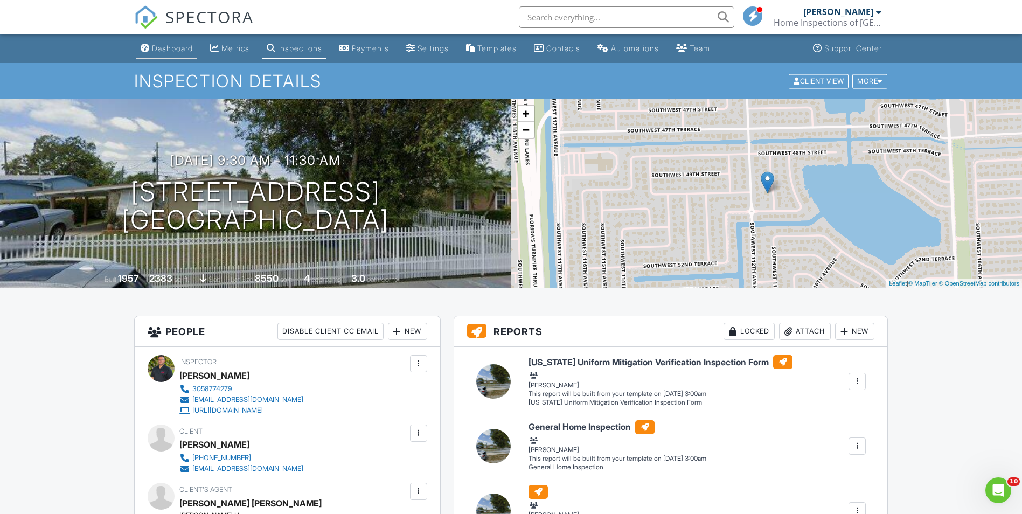
click at [156, 47] on div "Dashboard" at bounding box center [172, 48] width 41 height 9
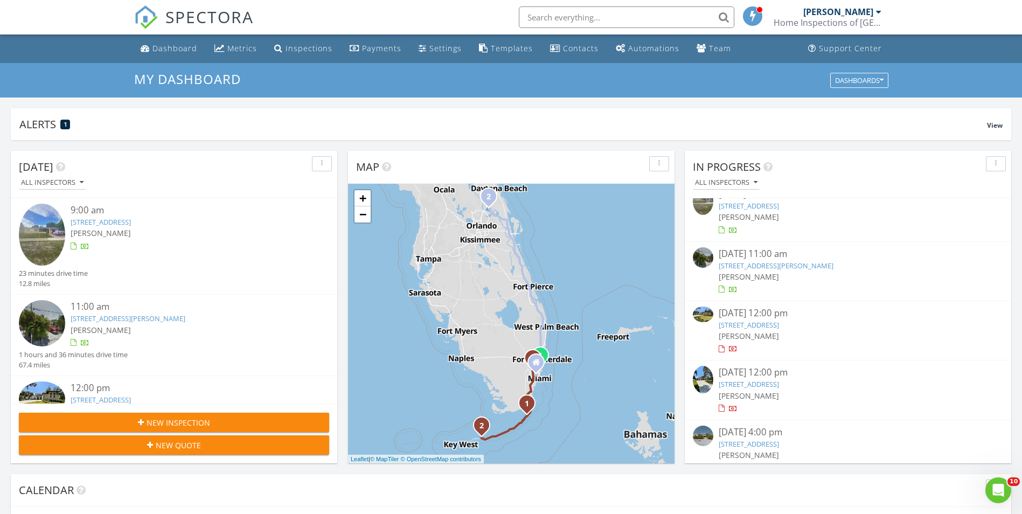
scroll to position [32, 0]
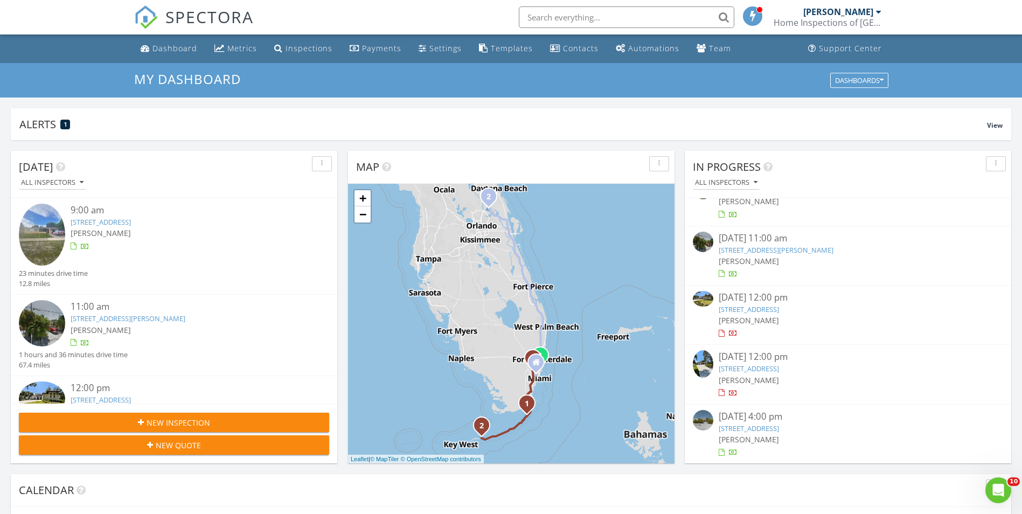
click at [749, 297] on div "[DATE] 12:00 pm" at bounding box center [848, 297] width 259 height 13
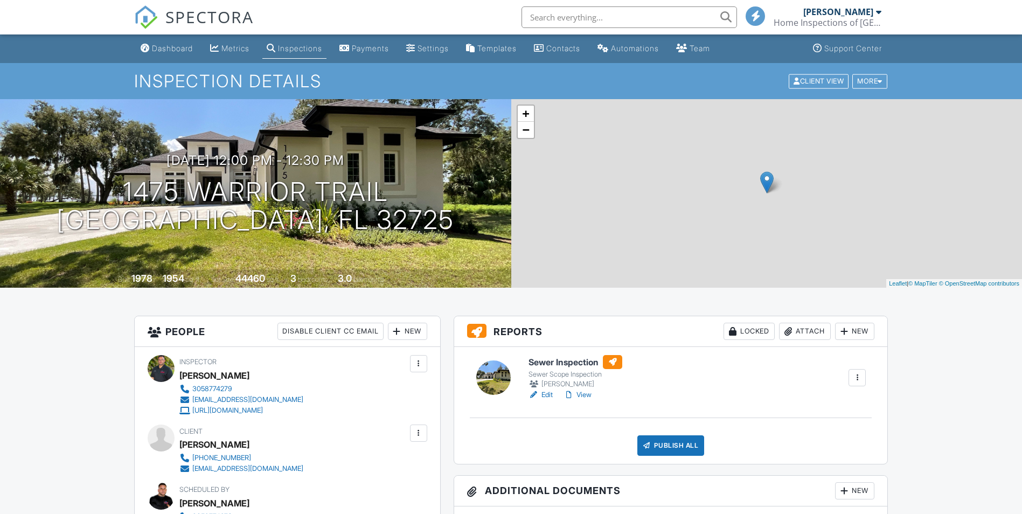
scroll to position [54, 0]
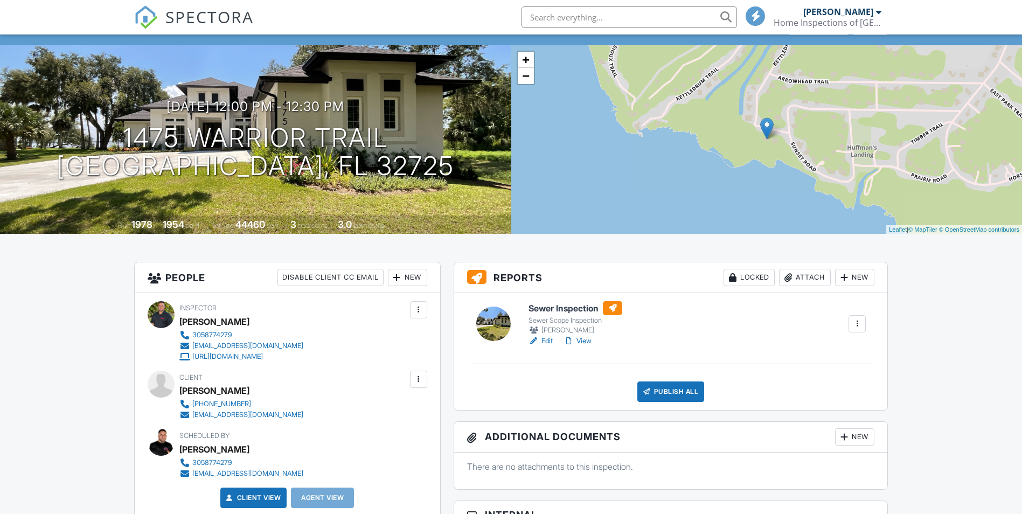
click at [547, 344] on link "Edit" at bounding box center [540, 341] width 24 height 11
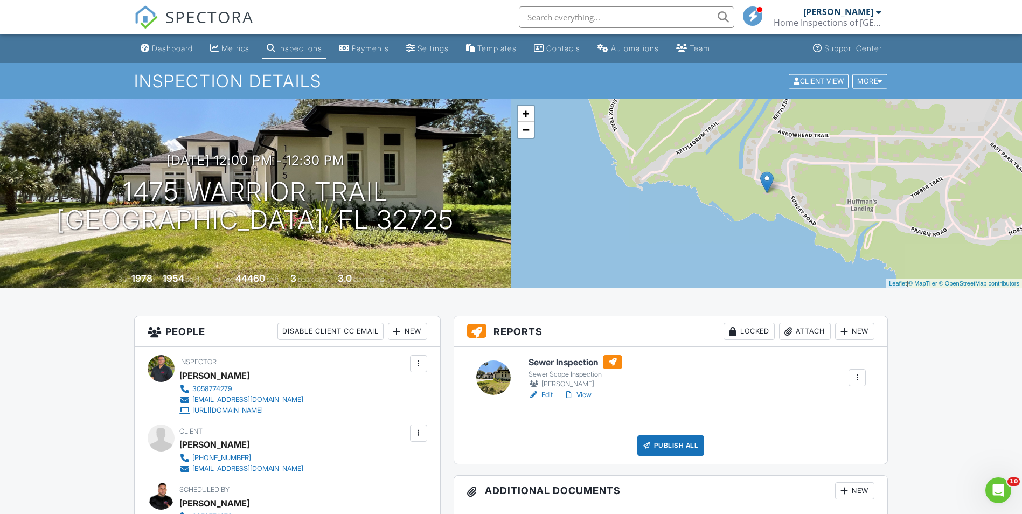
drag, startPoint x: 548, startPoint y: 396, endPoint x: 548, endPoint y: 423, distance: 26.9
click at [548, 396] on link "Edit" at bounding box center [540, 394] width 24 height 11
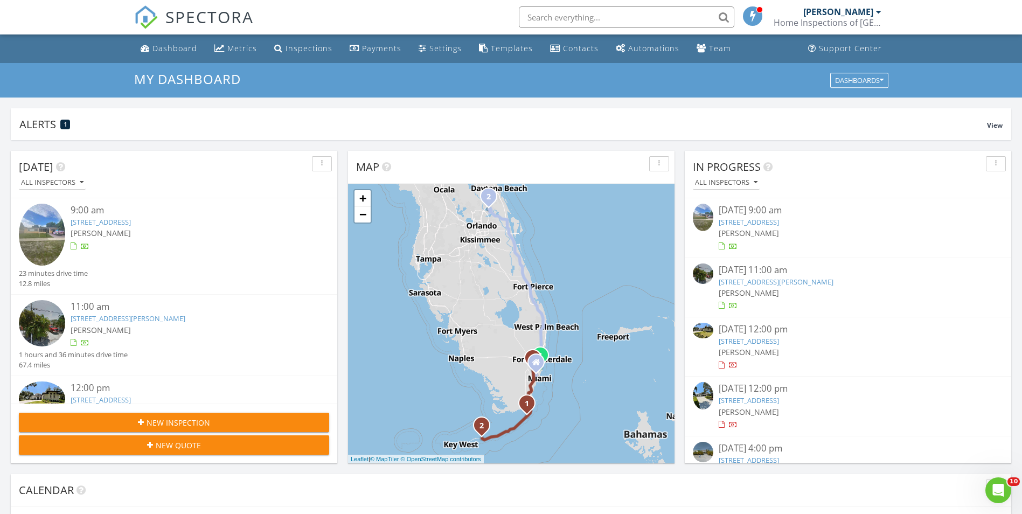
scroll to position [32, 0]
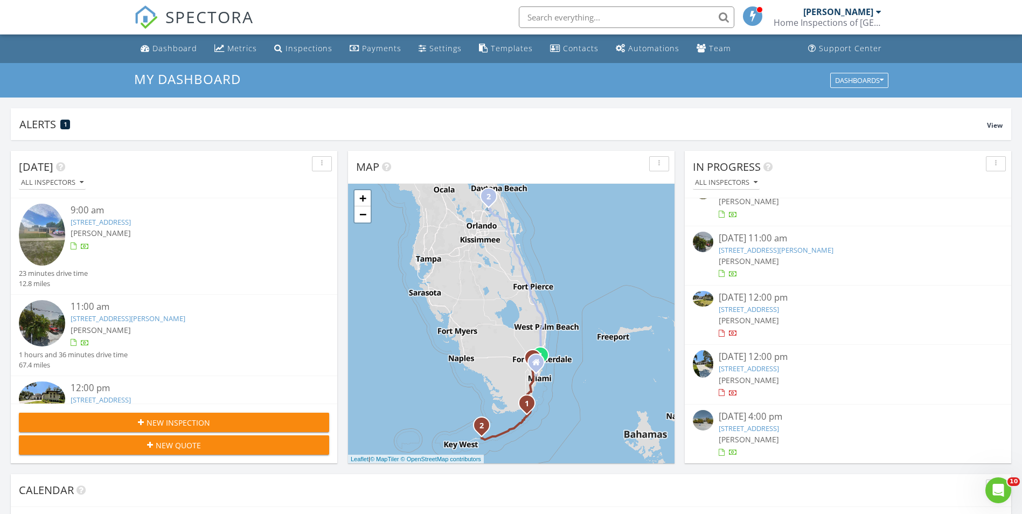
click at [745, 374] on div "[PERSON_NAME]" at bounding box center [848, 379] width 259 height 11
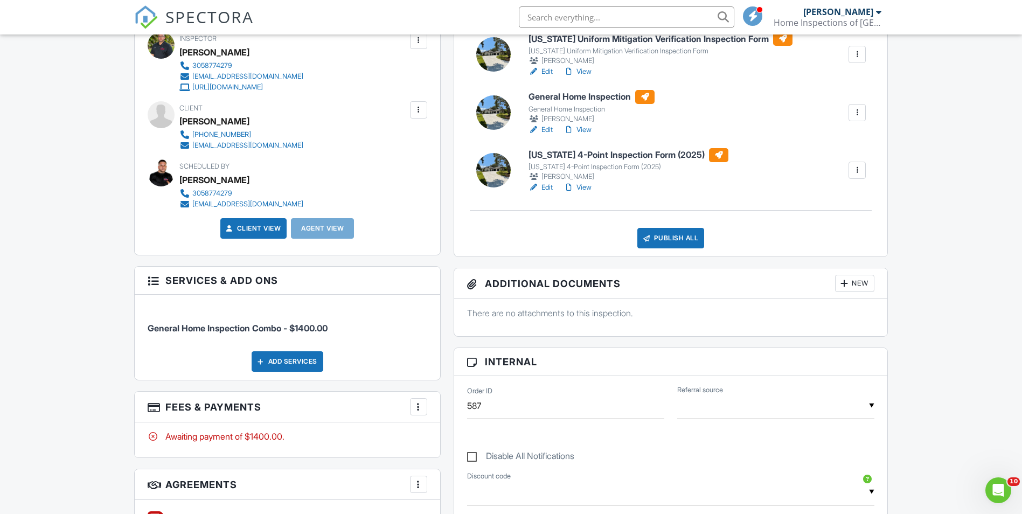
scroll to position [162, 0]
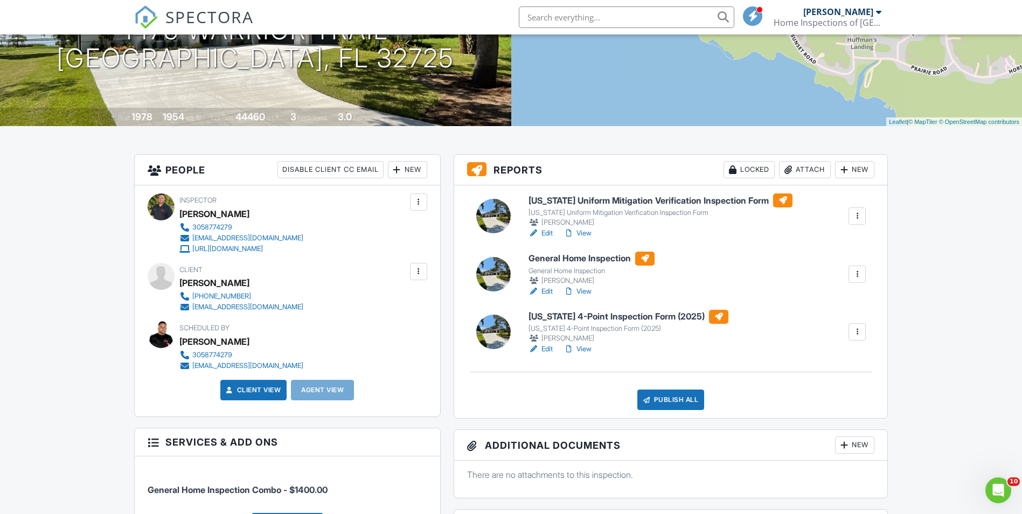
click at [542, 293] on link "Edit" at bounding box center [540, 291] width 24 height 11
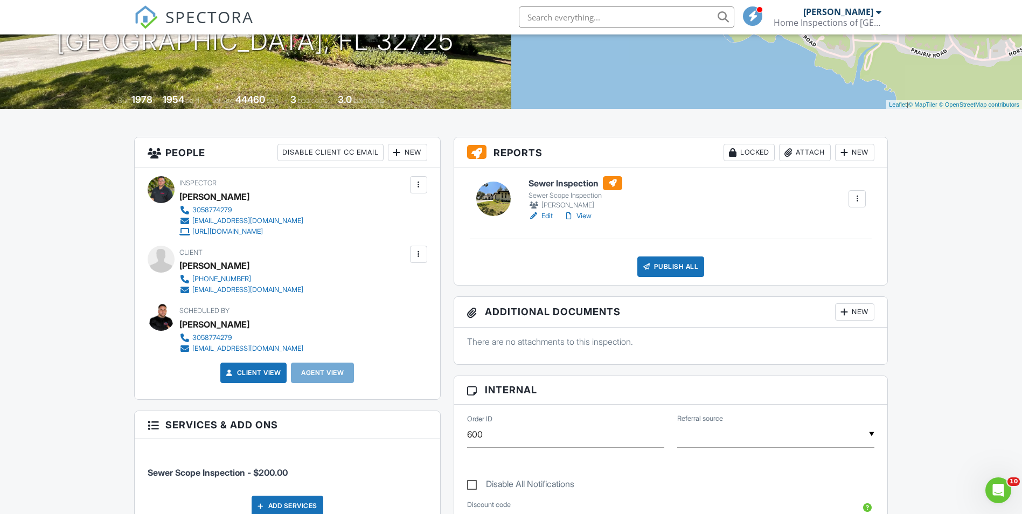
scroll to position [108, 0]
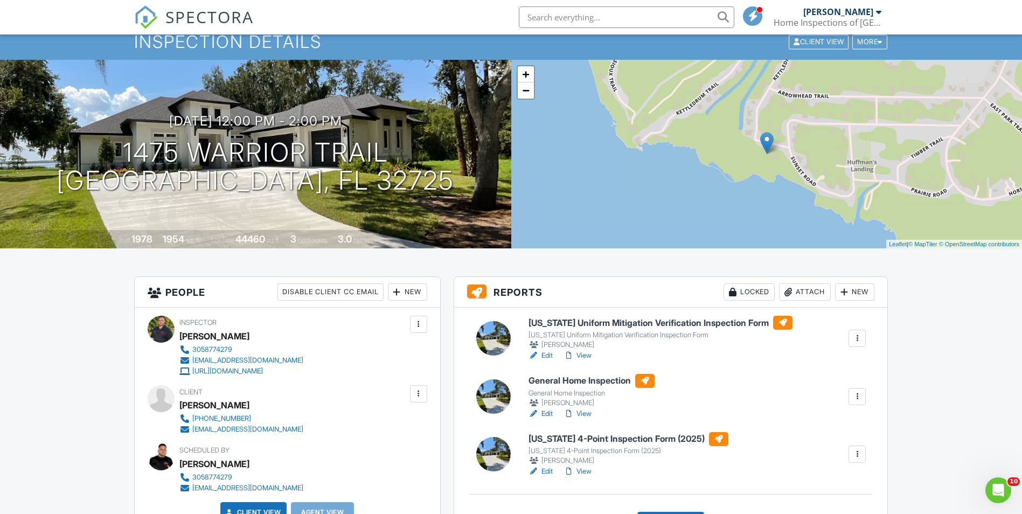
scroll to position [108, 0]
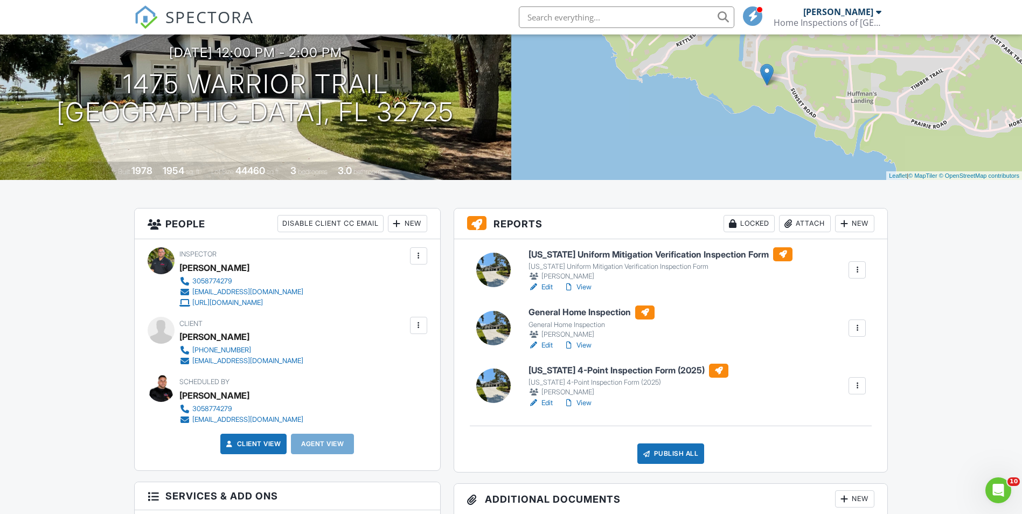
click at [544, 286] on link "Edit" at bounding box center [540, 287] width 24 height 11
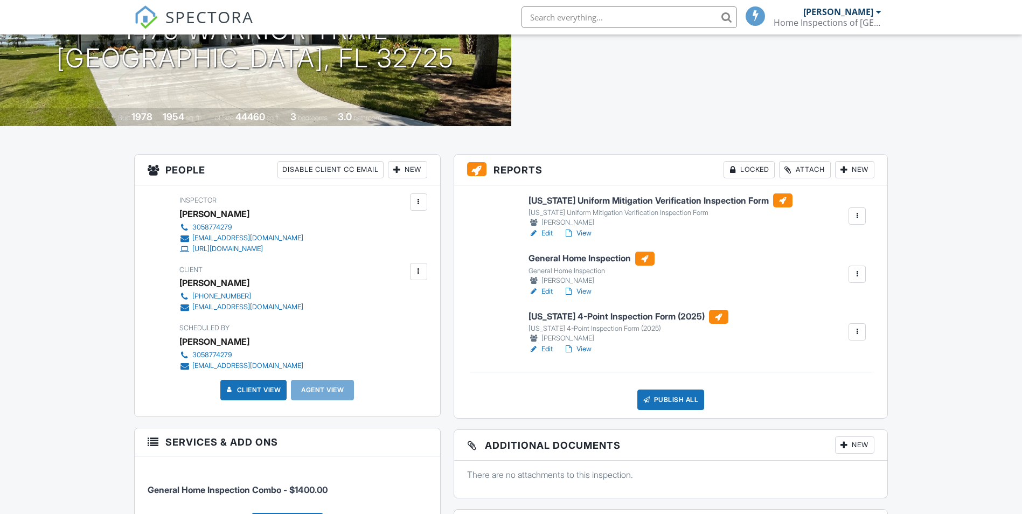
click at [542, 349] on link "Edit" at bounding box center [540, 349] width 24 height 11
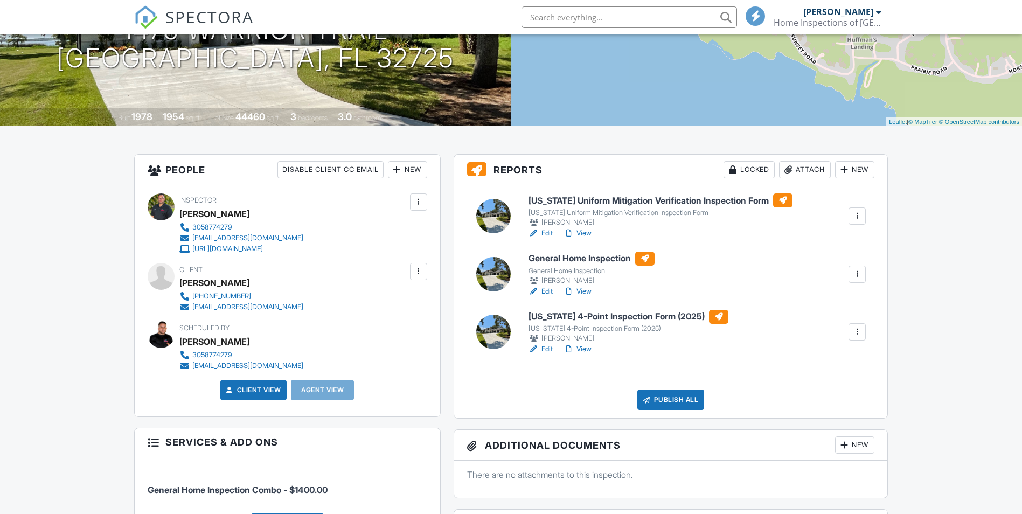
scroll to position [162, 0]
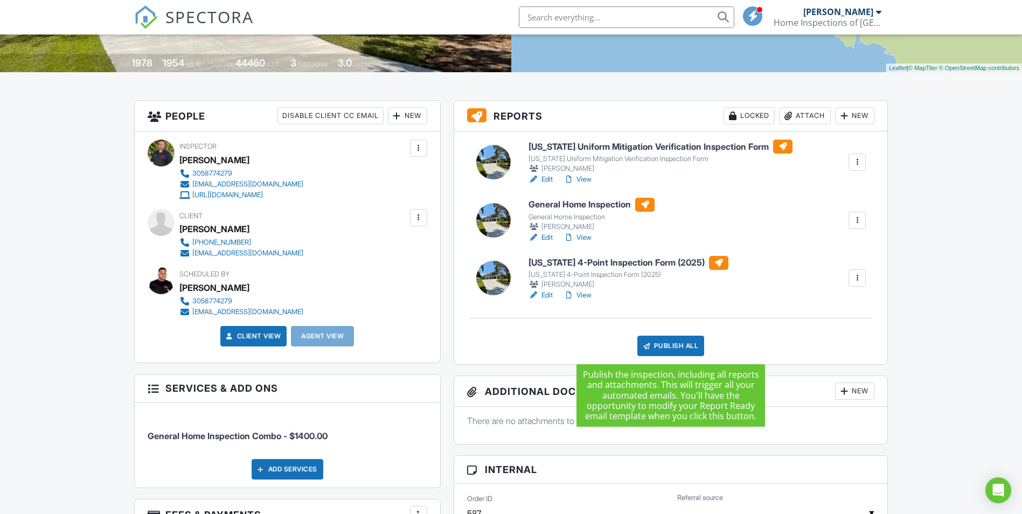
click at [658, 351] on div "Publish All" at bounding box center [670, 346] width 67 height 20
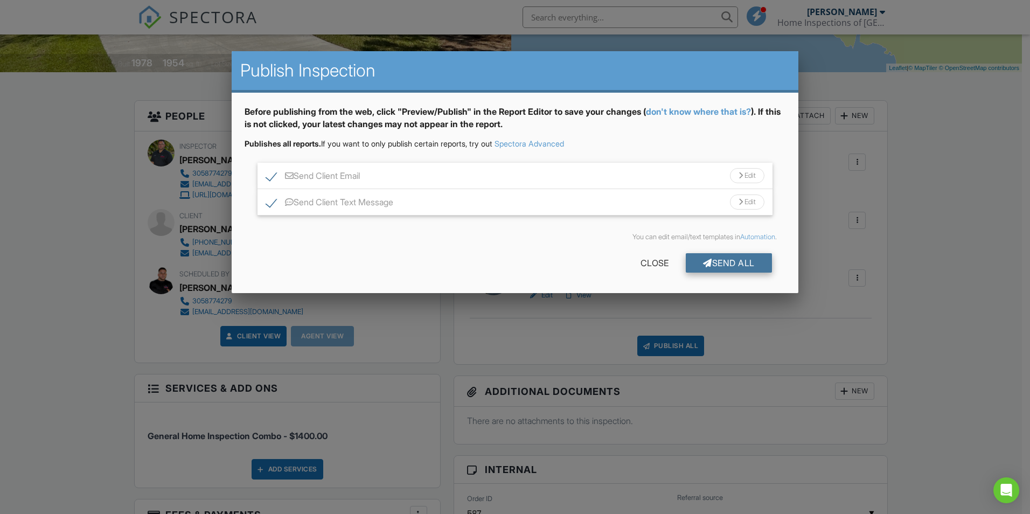
click at [751, 259] on div "Send All" at bounding box center [729, 262] width 86 height 19
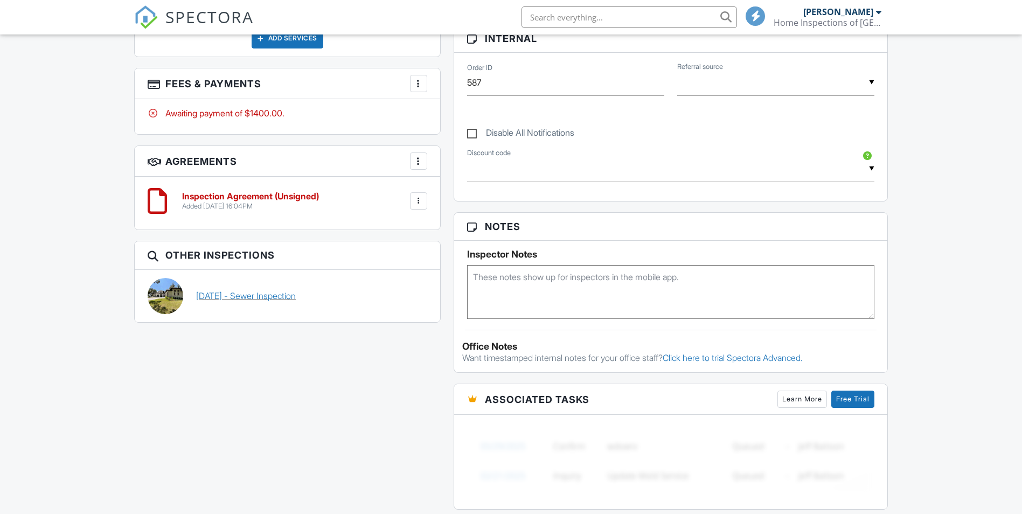
click at [226, 295] on link "[DATE] - Sewer Inspection" at bounding box center [246, 296] width 100 height 12
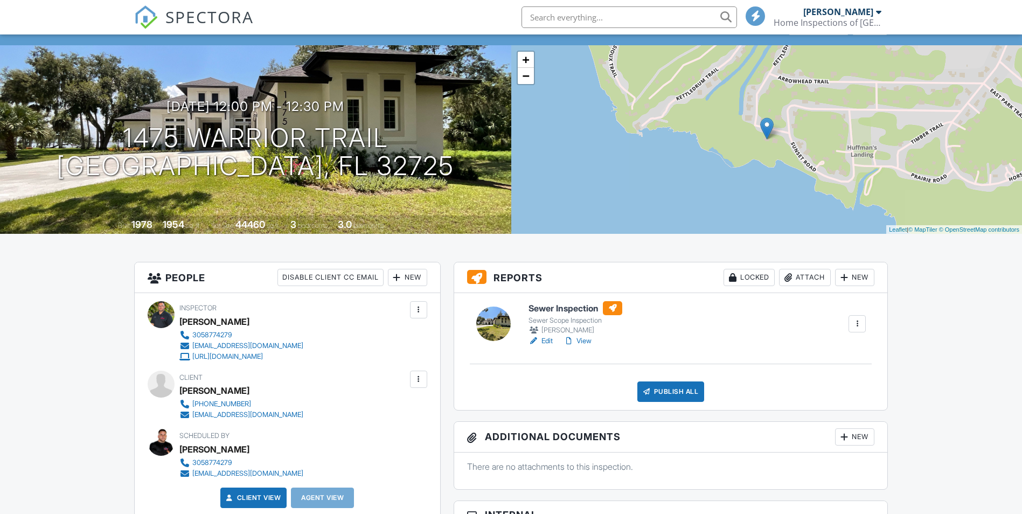
click at [667, 386] on div "Publish All" at bounding box center [670, 391] width 67 height 20
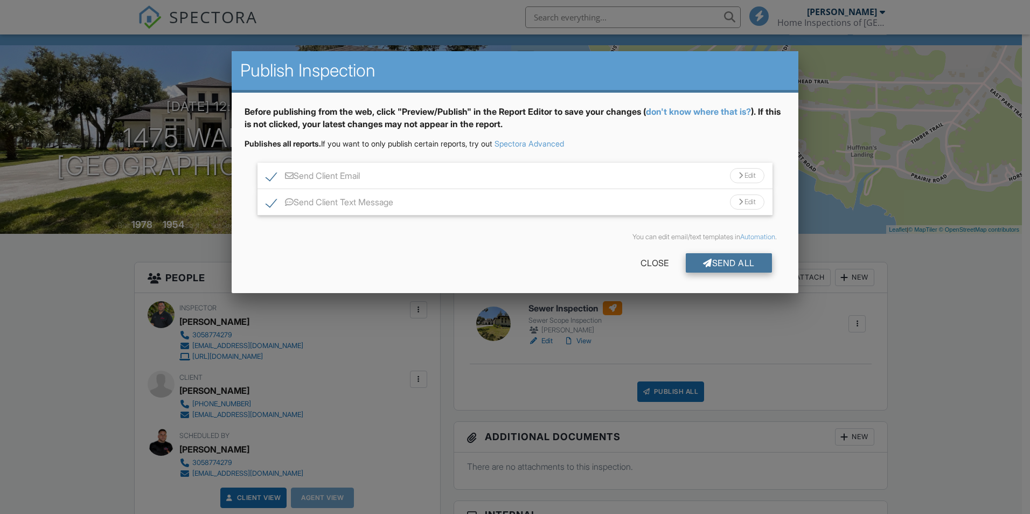
click at [709, 264] on div "Send All" at bounding box center [729, 262] width 86 height 19
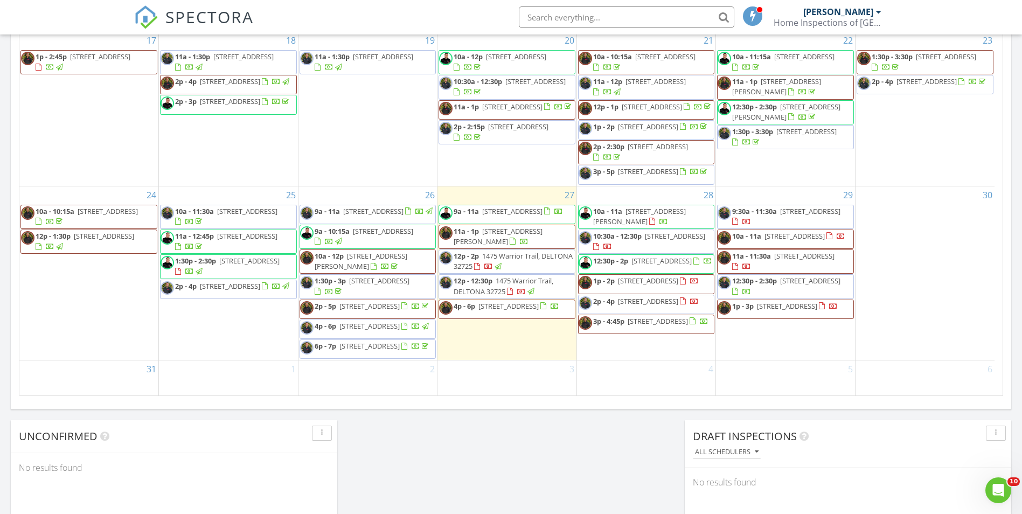
scroll to position [567, 0]
click at [480, 206] on link "9a - 11a 1330 NE 212th Ter, North Miami Beach 33179" at bounding box center [508, 211] width 109 height 10
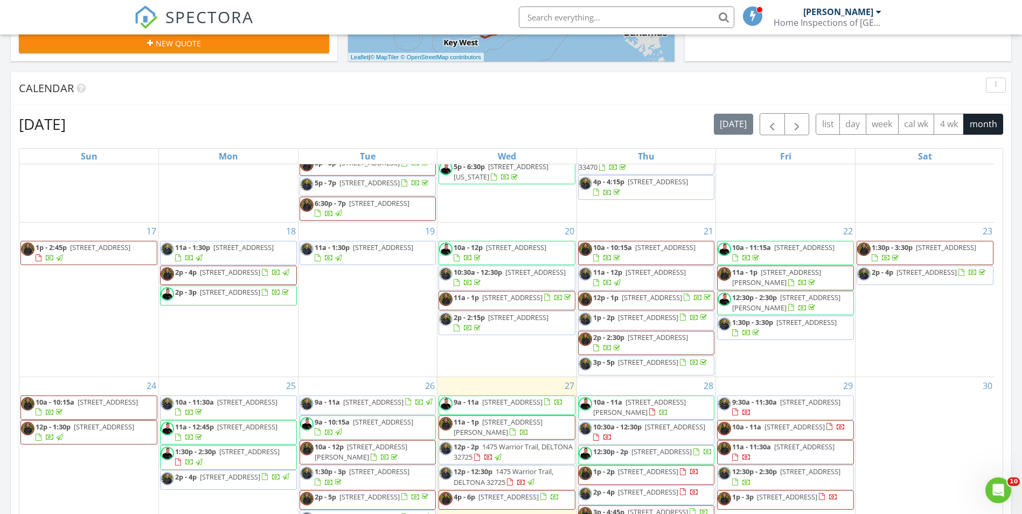
scroll to position [377, 0]
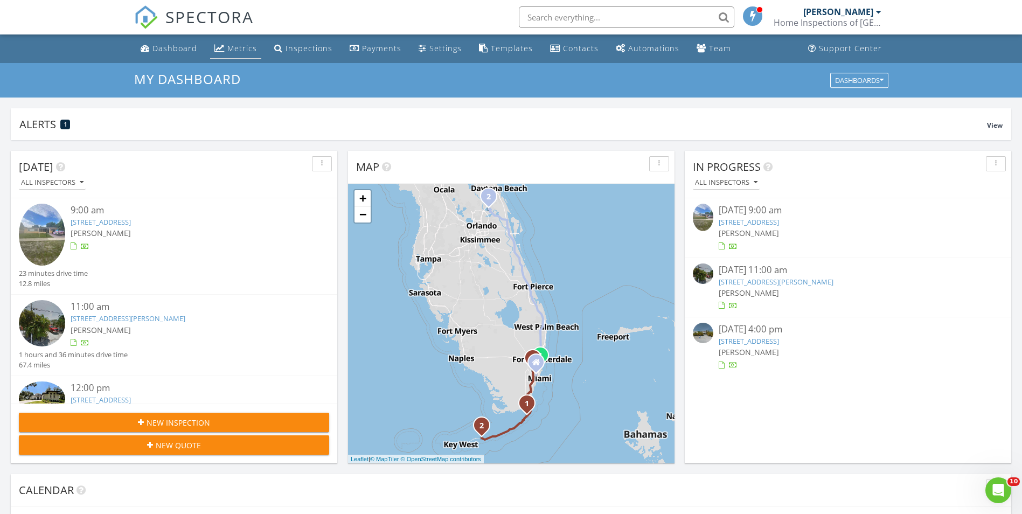
click at [232, 50] on div "Metrics" at bounding box center [242, 48] width 30 height 10
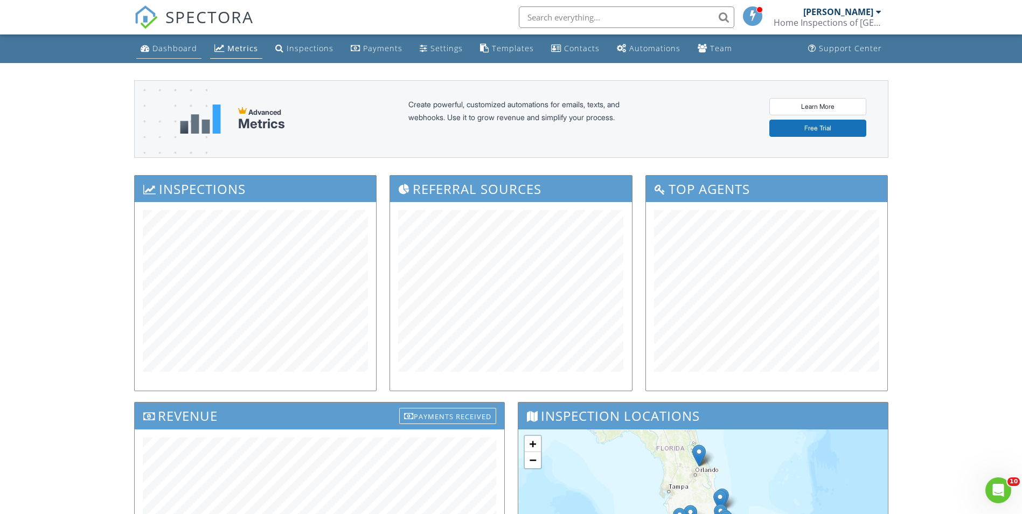
click at [145, 52] on div "Dashboard" at bounding box center [145, 48] width 9 height 9
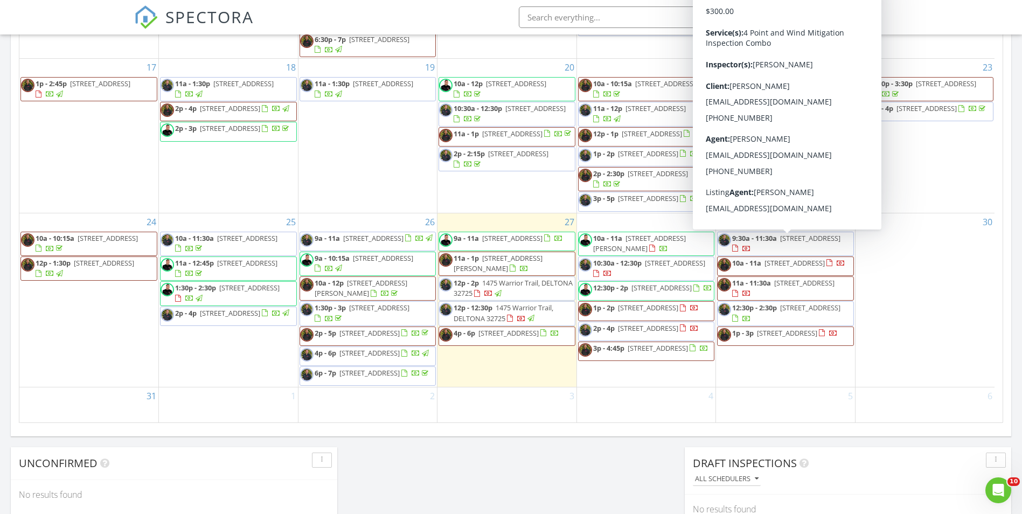
scroll to position [570, 0]
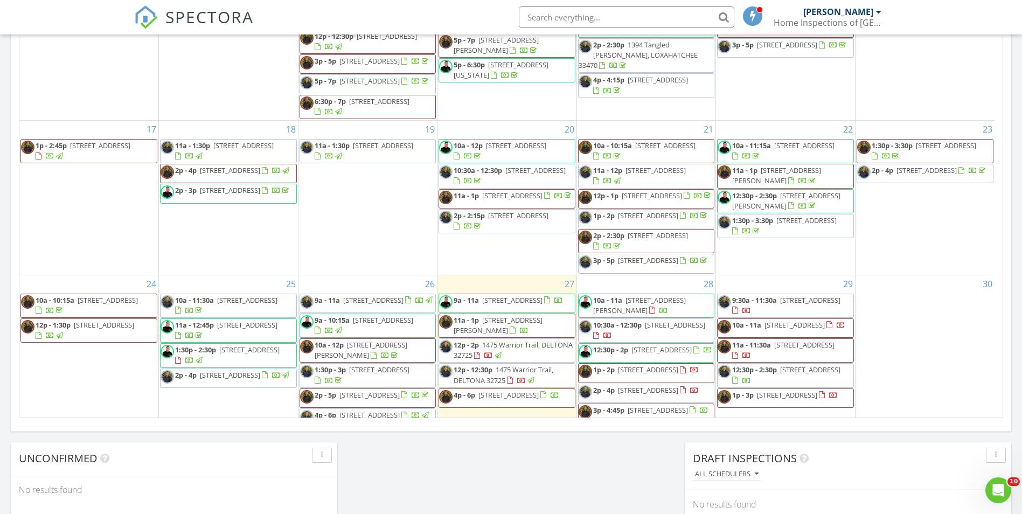
scroll to position [539, 0]
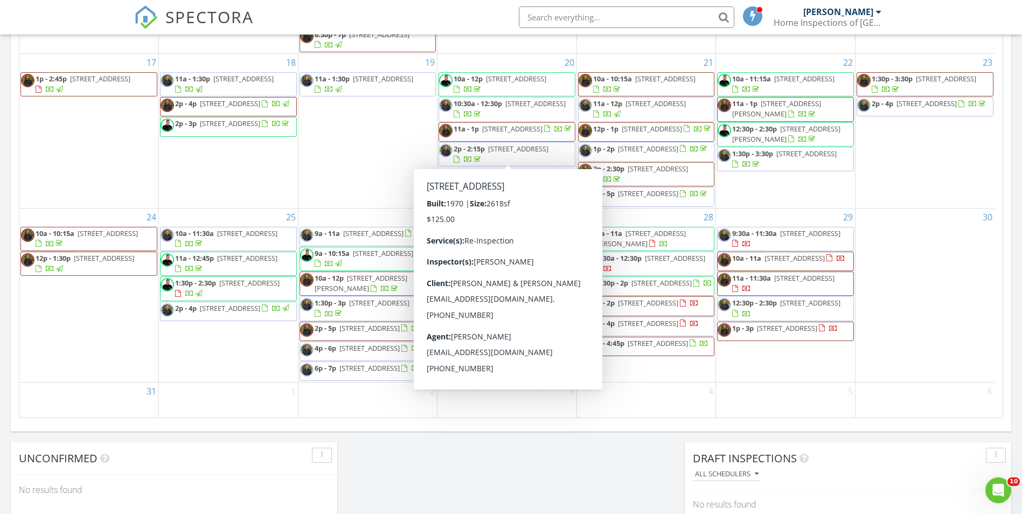
click at [546, 21] on input "text" at bounding box center [626, 17] width 215 height 22
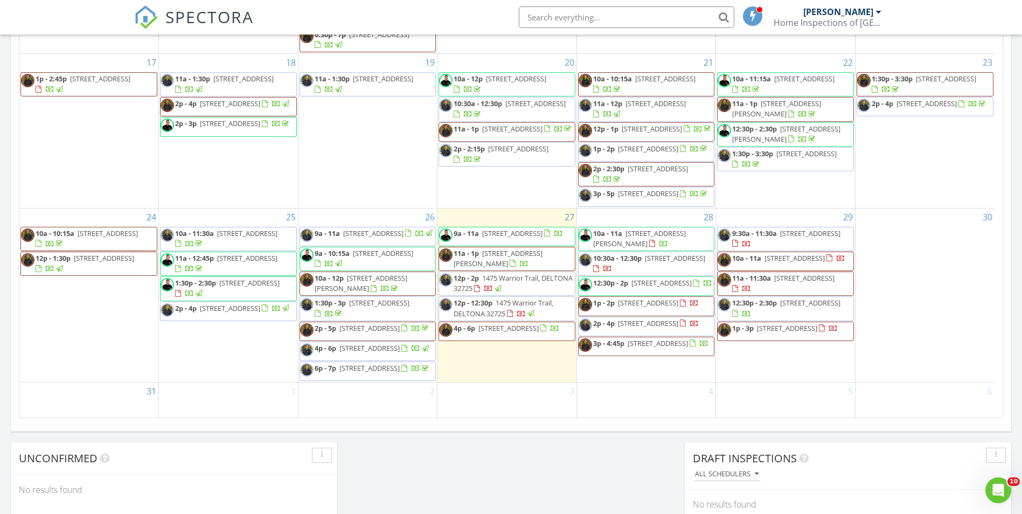
click at [612, 16] on input "text" at bounding box center [626, 17] width 215 height 22
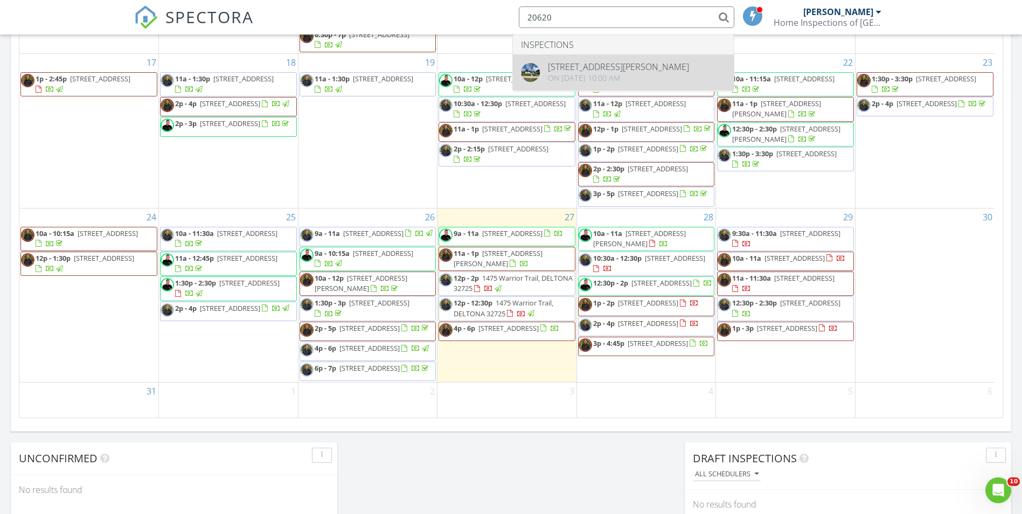
type input "20620"
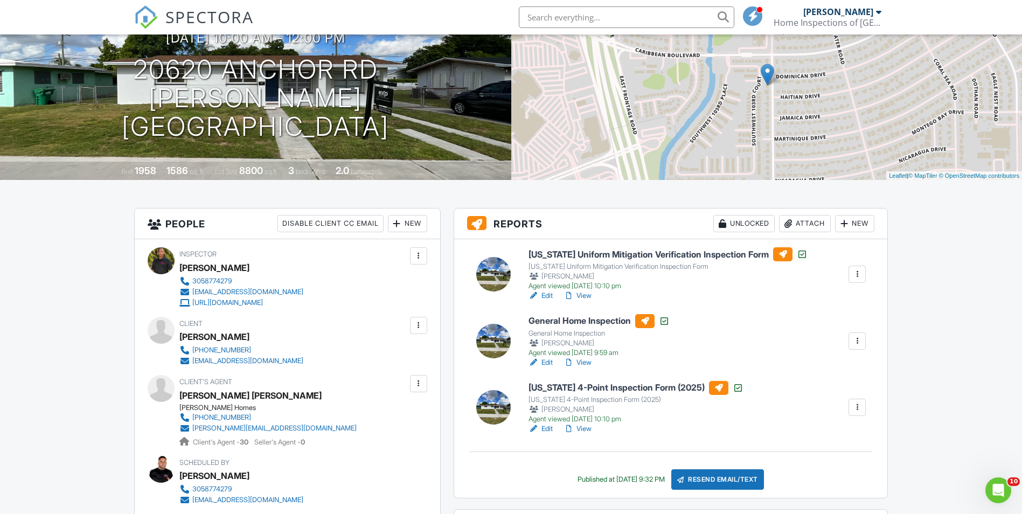
drag, startPoint x: 269, startPoint y: 336, endPoint x: 180, endPoint y: 336, distance: 88.9
click at [180, 336] on div "[PERSON_NAME]" at bounding box center [245, 337] width 133 height 16
copy div "[PERSON_NAME]"
click at [553, 292] on link "Edit" at bounding box center [540, 295] width 24 height 11
click at [544, 426] on link "Edit" at bounding box center [540, 428] width 24 height 11
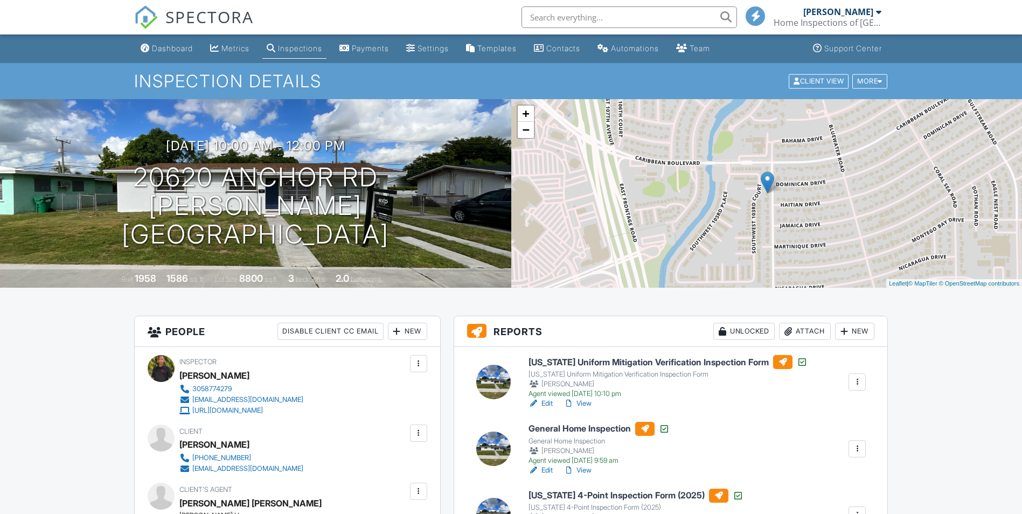
scroll to position [108, 0]
click at [151, 51] on link "Dashboard" at bounding box center [166, 49] width 61 height 20
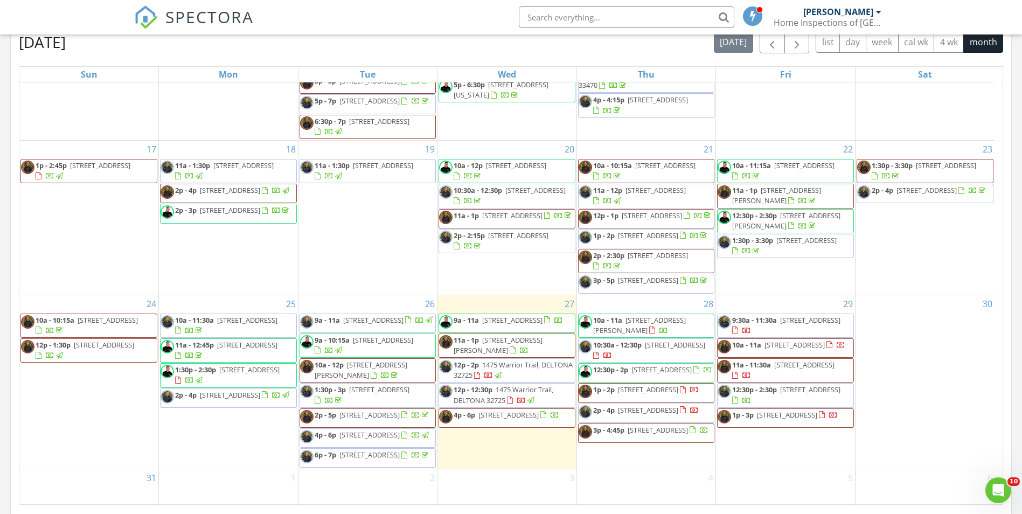
scroll to position [485, 0]
click at [469, 359] on span "12p - 2p" at bounding box center [466, 364] width 25 height 10
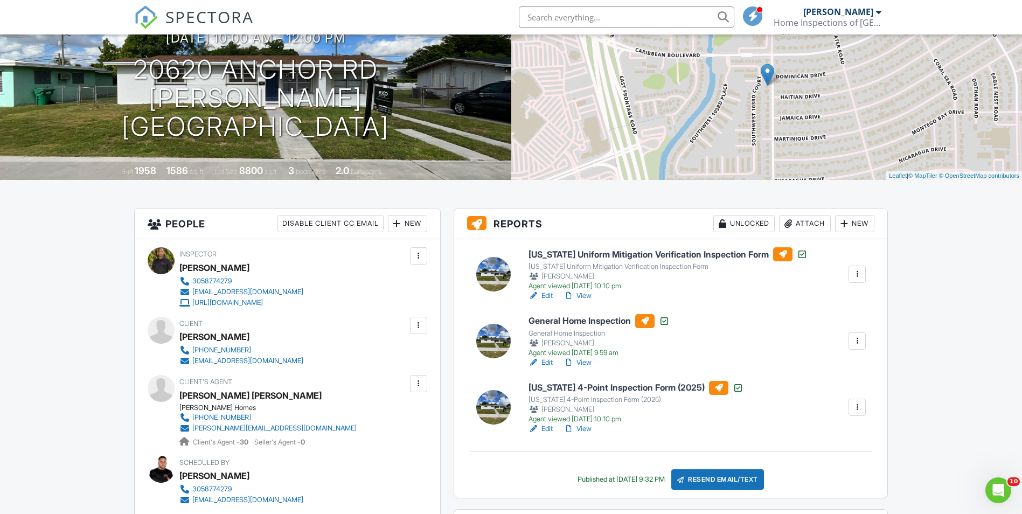
click at [796, 223] on div "Attach" at bounding box center [805, 223] width 52 height 17
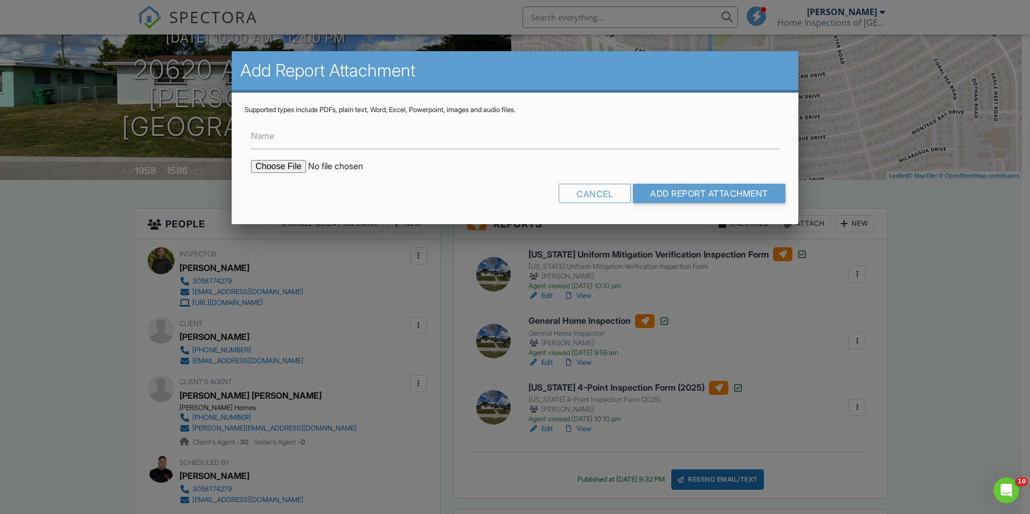
click at [277, 164] on input "file" at bounding box center [342, 166] width 183 height 13
type input "C:\fakepath\Dainelis Fernández Signed Updated Wind Mitigation 8-27-25.pdf"
click at [692, 196] on input "Add Report Attachment" at bounding box center [709, 193] width 152 height 19
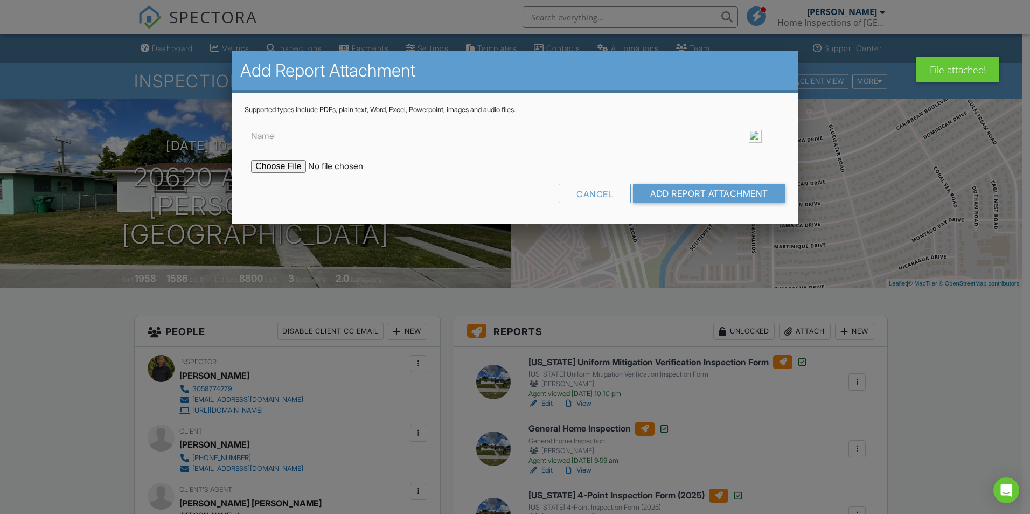
type input "C:\fakepath\Dainelis Fernández Signed Updated 4 Point 8-27-25.pdf"
click at [728, 189] on input "Add Report Attachment" at bounding box center [709, 193] width 152 height 19
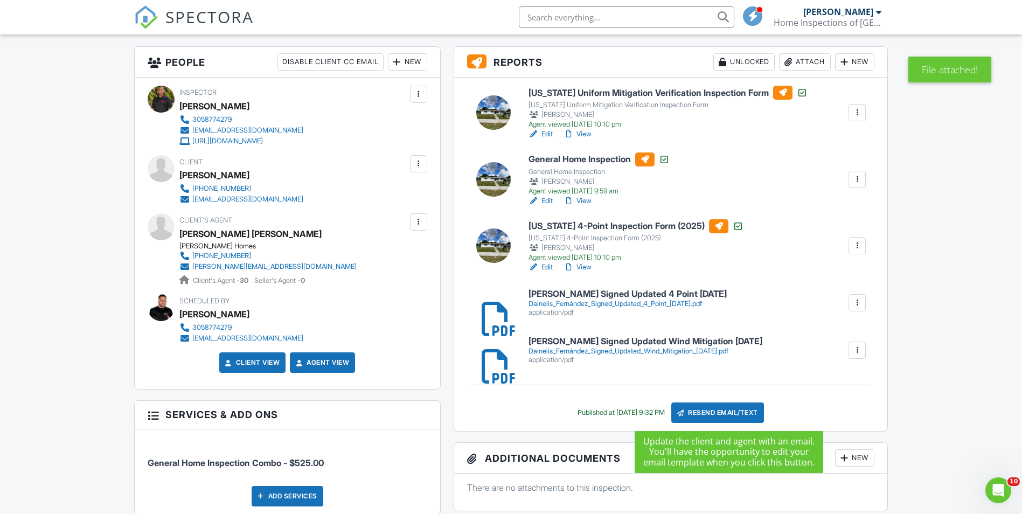
click at [735, 411] on div "Resend Email/Text" at bounding box center [717, 412] width 93 height 20
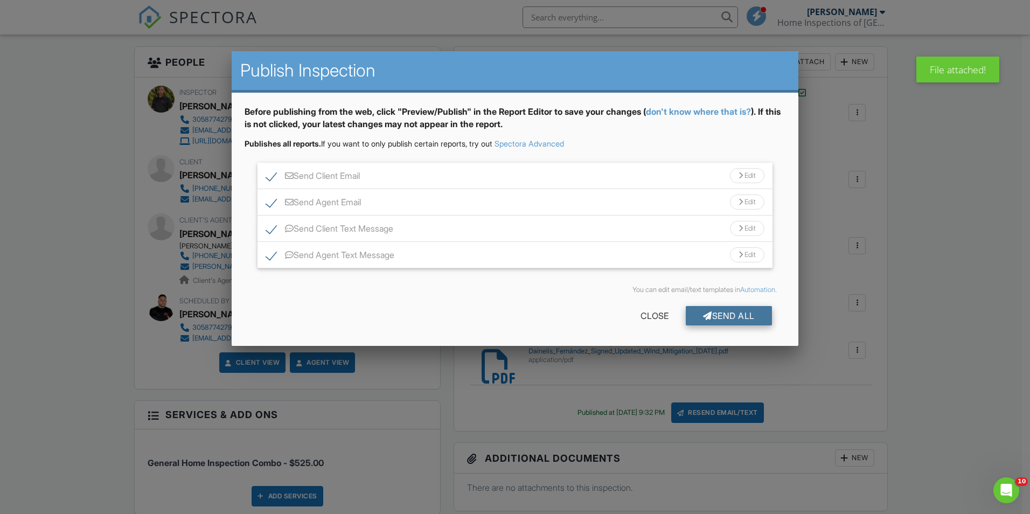
click at [729, 320] on div "Send All" at bounding box center [729, 315] width 86 height 19
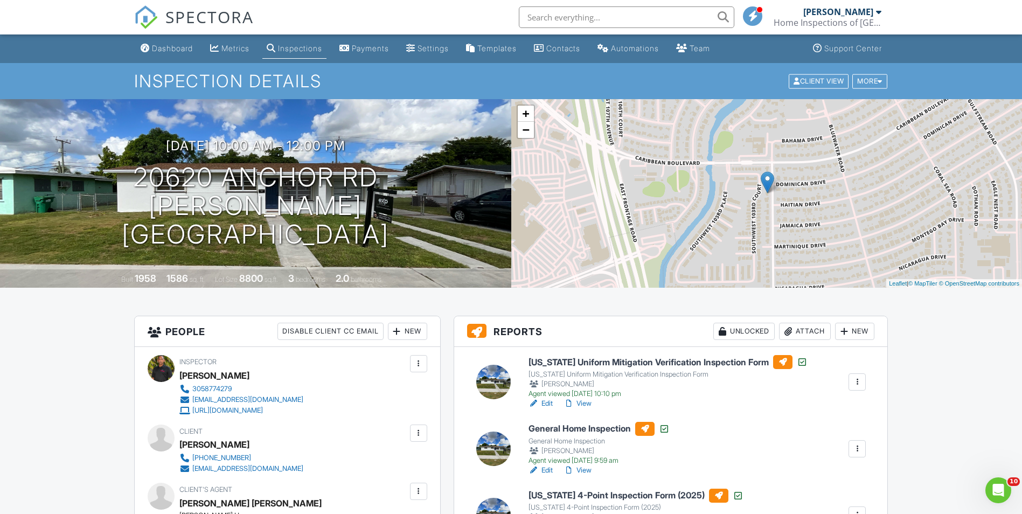
click at [148, 34] on div "SPECTORA" at bounding box center [194, 17] width 120 height 34
click at [152, 49] on div "Dashboard" at bounding box center [172, 48] width 41 height 9
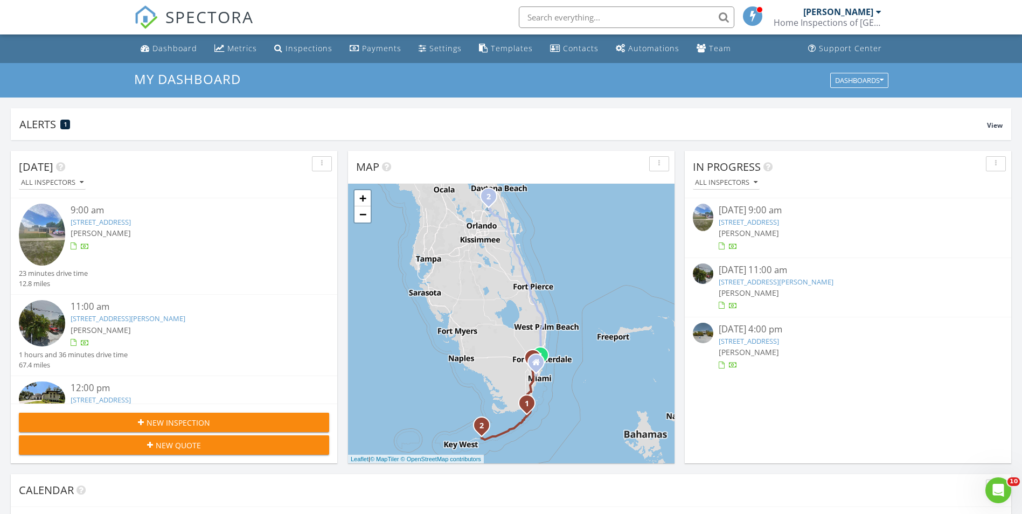
click at [747, 215] on div "[DATE] 9:00 am" at bounding box center [848, 210] width 259 height 13
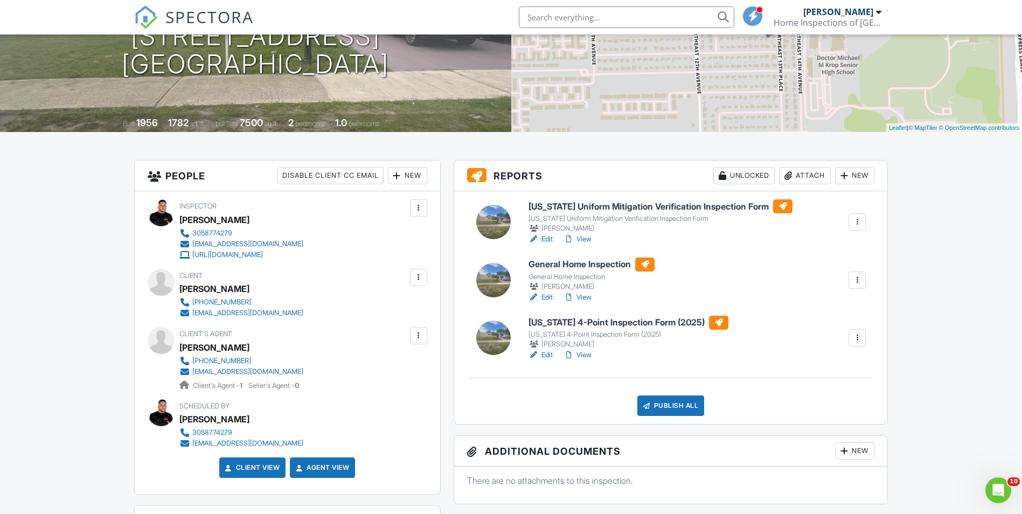
scroll to position [162, 0]
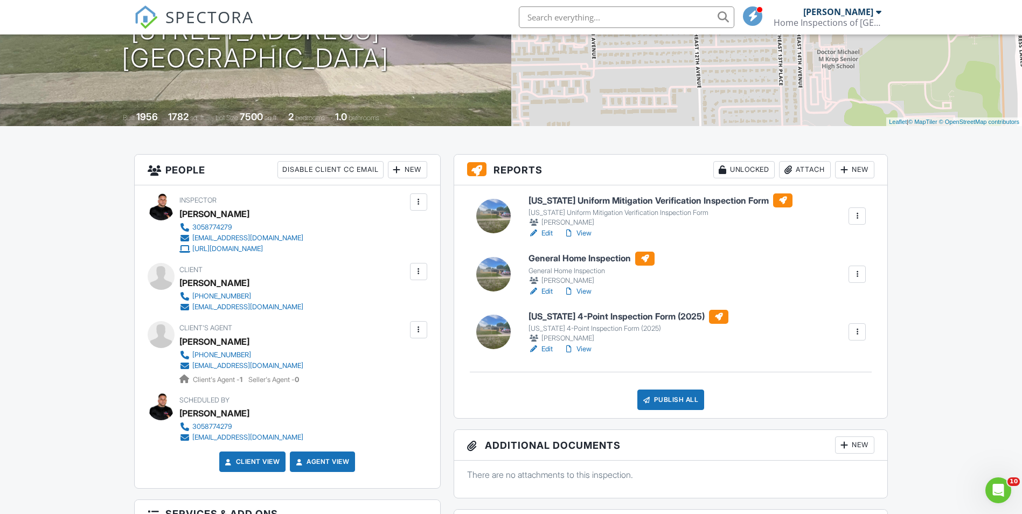
drag, startPoint x: 587, startPoint y: 350, endPoint x: 543, endPoint y: 232, distance: 125.5
click at [543, 232] on link "Edit" at bounding box center [540, 233] width 24 height 11
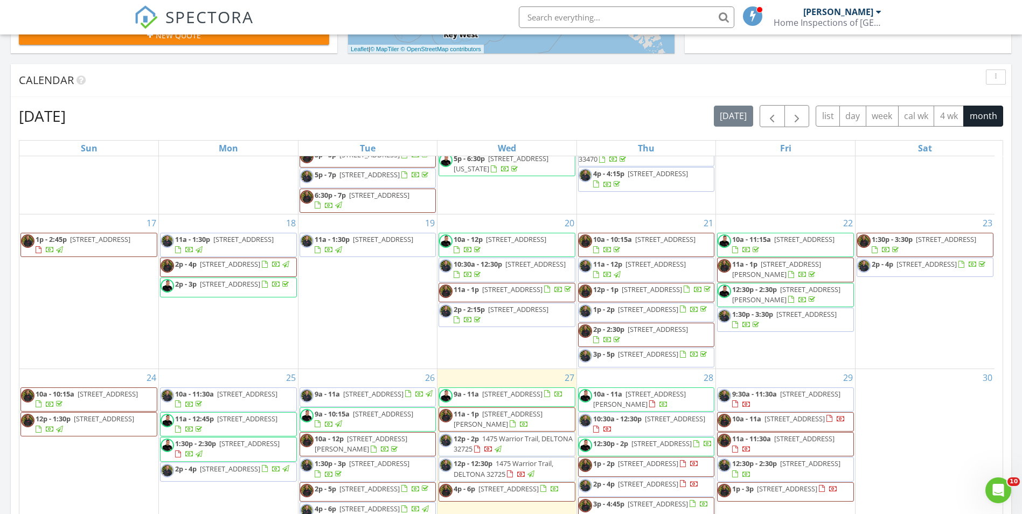
scroll to position [539, 0]
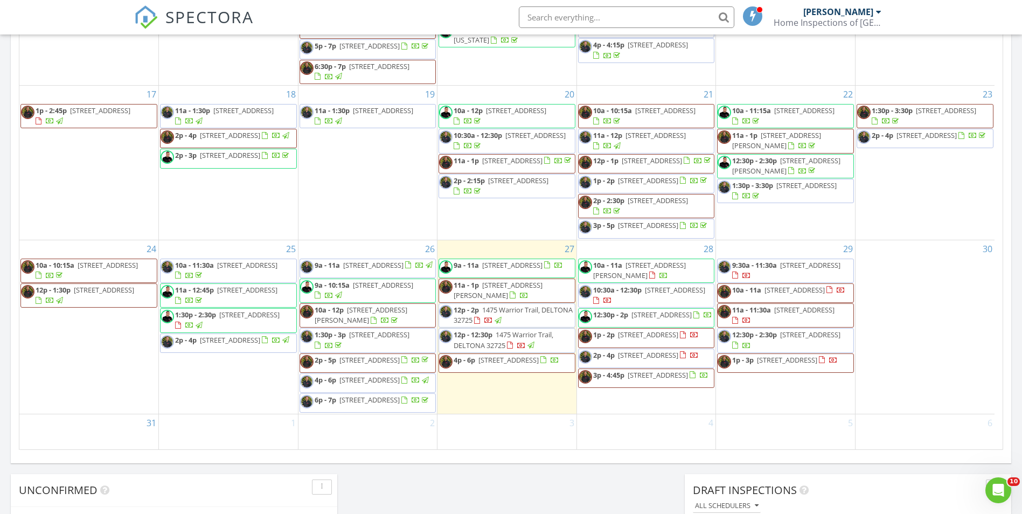
click at [628, 376] on span "488 NW 165th St 309B, Miami 33169" at bounding box center [658, 375] width 60 height 10
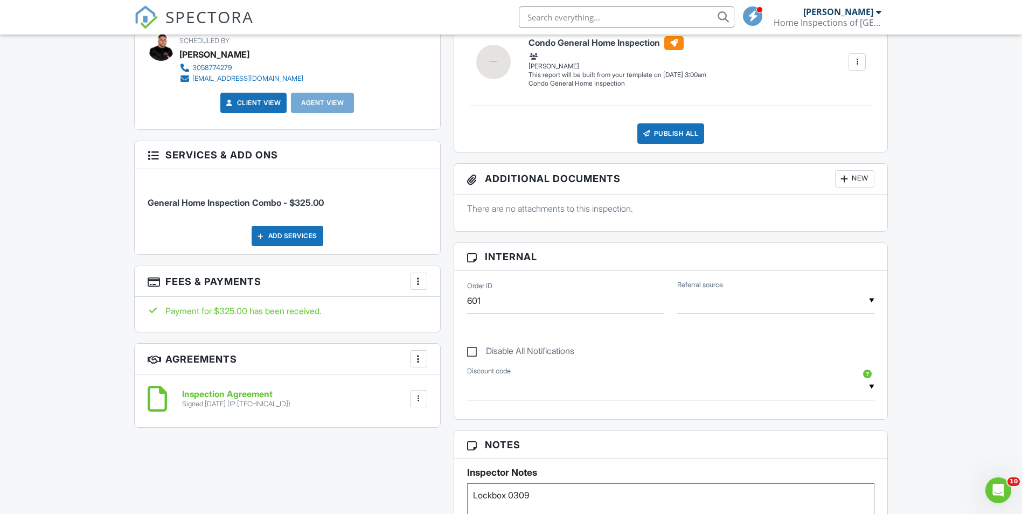
scroll to position [593, 0]
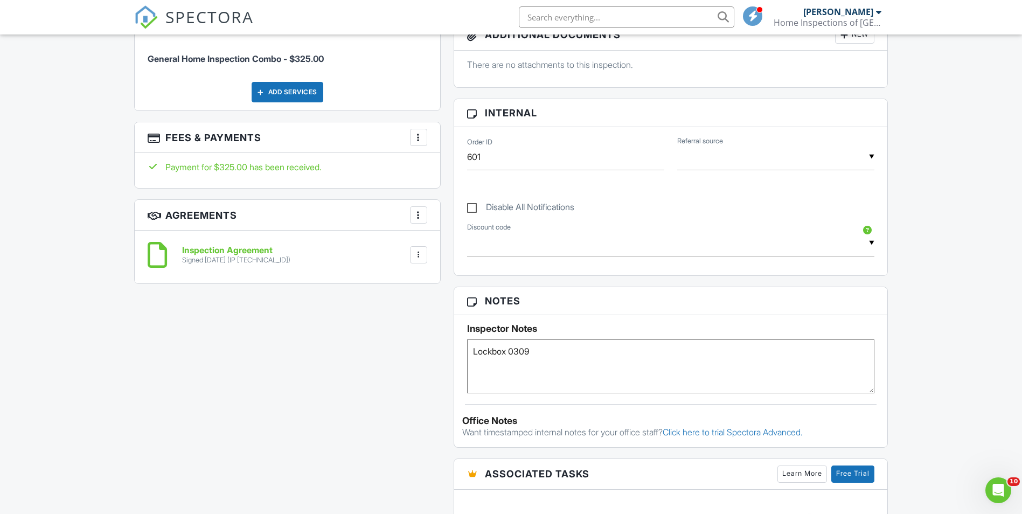
drag, startPoint x: 472, startPoint y: 356, endPoint x: 566, endPoint y: 360, distance: 94.4
click at [566, 360] on textarea "Lockbox 0309" at bounding box center [671, 366] width 408 height 54
click at [535, 371] on textarea "Lockbox 0309" at bounding box center [671, 366] width 408 height 54
drag, startPoint x: 492, startPoint y: 354, endPoint x: 485, endPoint y: 352, distance: 7.5
click at [492, 354] on textarea "Lockbox 0309" at bounding box center [671, 366] width 408 height 54
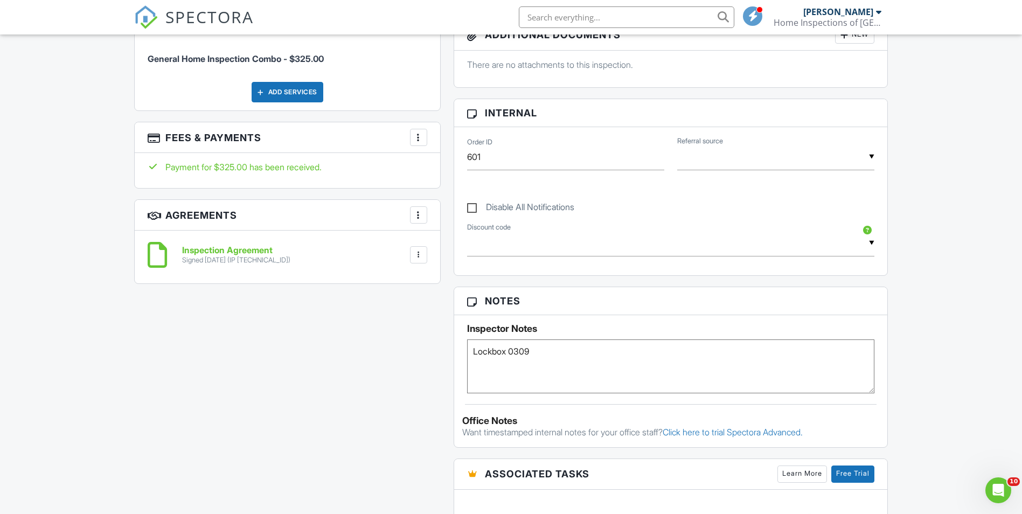
drag, startPoint x: 477, startPoint y: 350, endPoint x: 576, endPoint y: 352, distance: 98.6
click at [576, 352] on textarea "Lockbox 0309" at bounding box center [671, 366] width 408 height 54
click at [392, 365] on div "All emails and texts are disabled for this inspection! All emails and texts hav…" at bounding box center [511, 244] width 767 height 1042
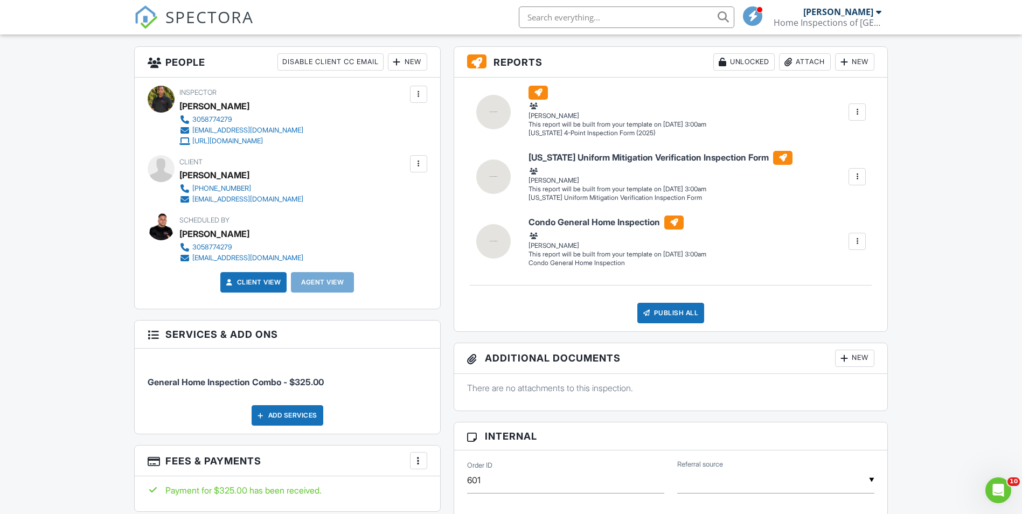
scroll to position [0, 0]
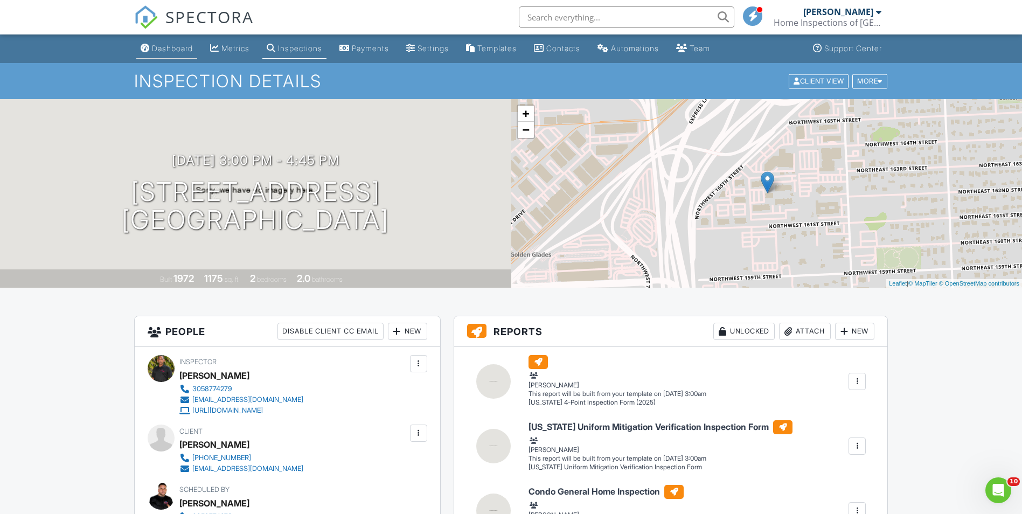
click at [160, 40] on link "Dashboard" at bounding box center [166, 49] width 61 height 20
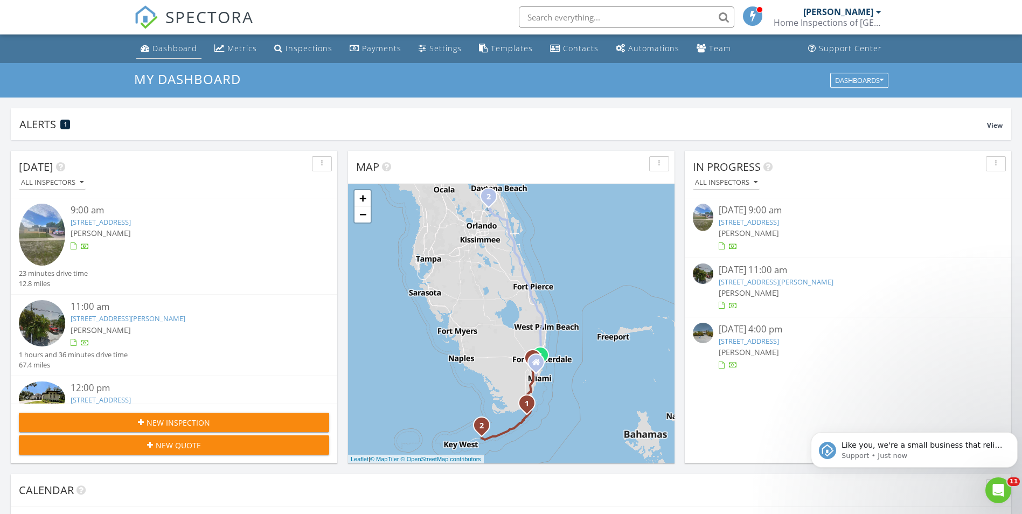
click at [166, 51] on div "Dashboard" at bounding box center [174, 48] width 45 height 10
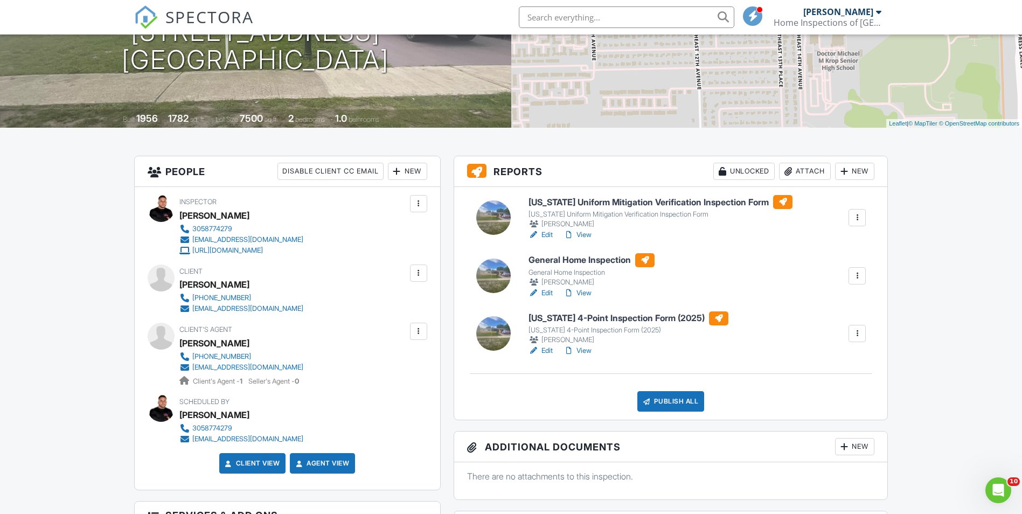
scroll to position [215, 0]
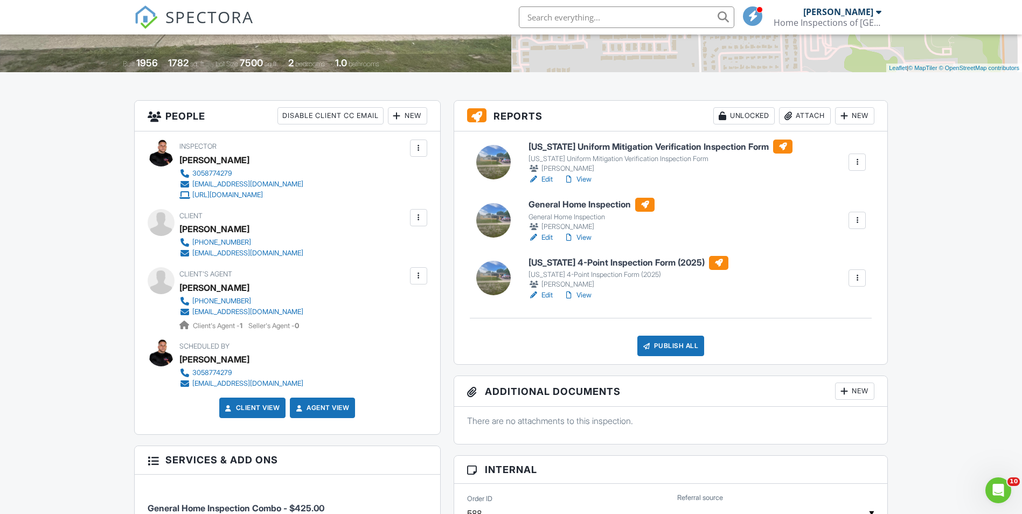
click at [548, 288] on div "[PERSON_NAME]" at bounding box center [628, 284] width 200 height 11
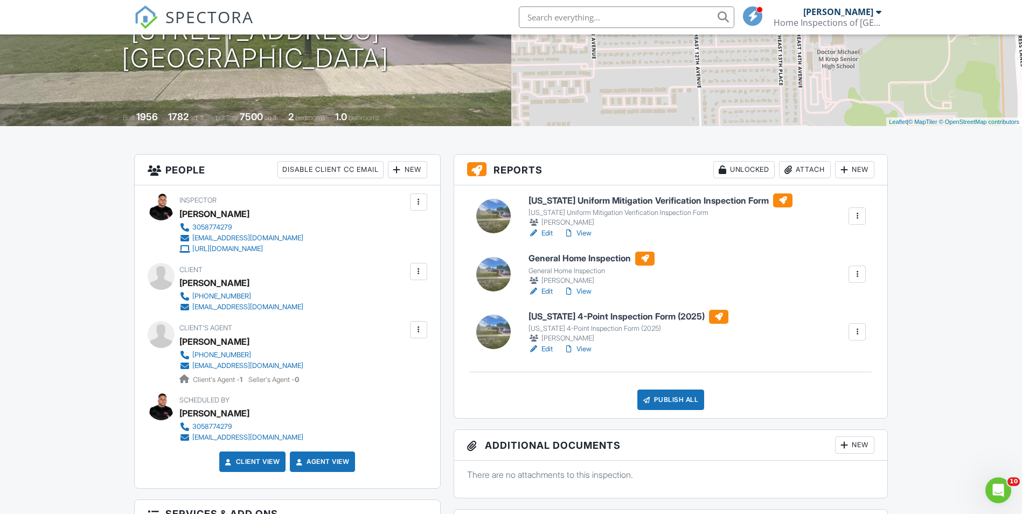
click at [661, 395] on div "Publish All" at bounding box center [670, 399] width 67 height 20
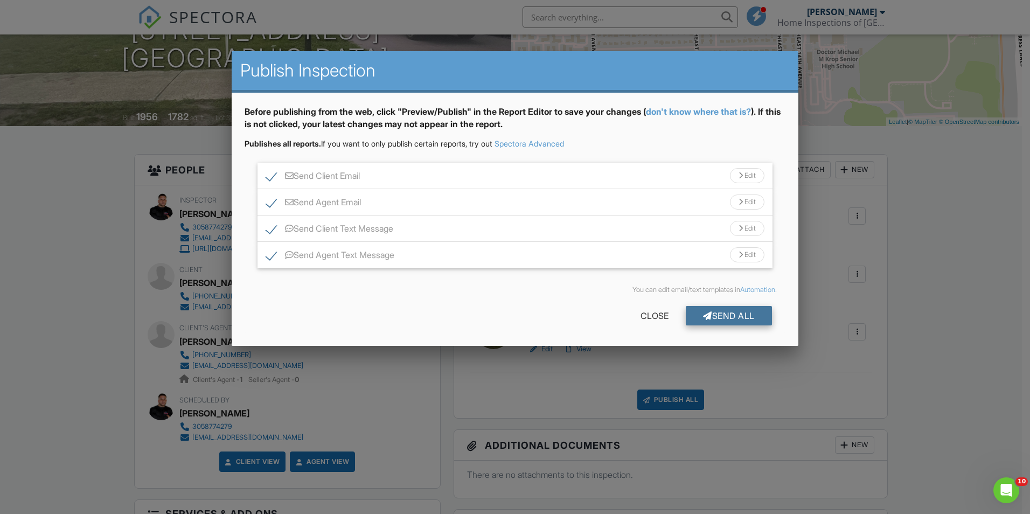
click at [746, 316] on div "Send All" at bounding box center [729, 315] width 86 height 19
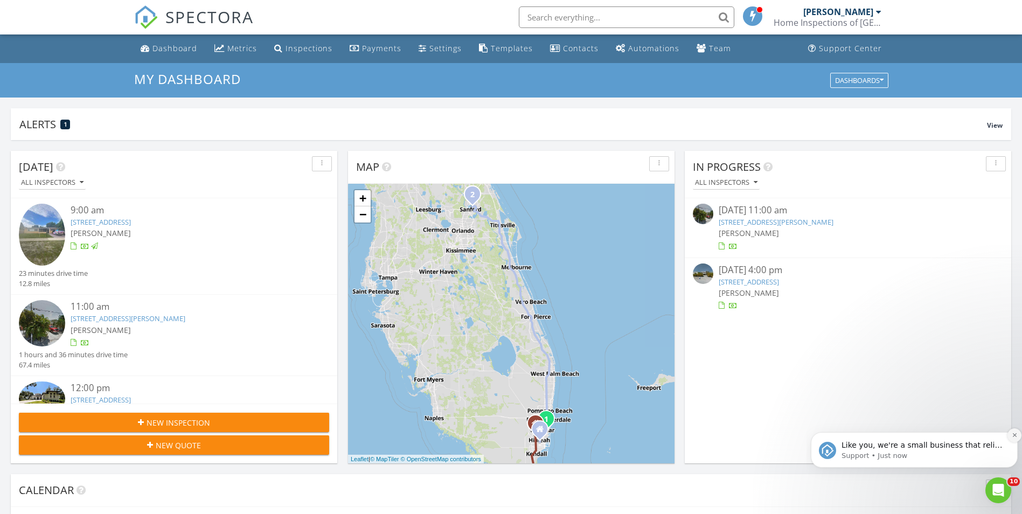
click at [1014, 437] on icon "Dismiss notification" at bounding box center [1015, 435] width 6 height 6
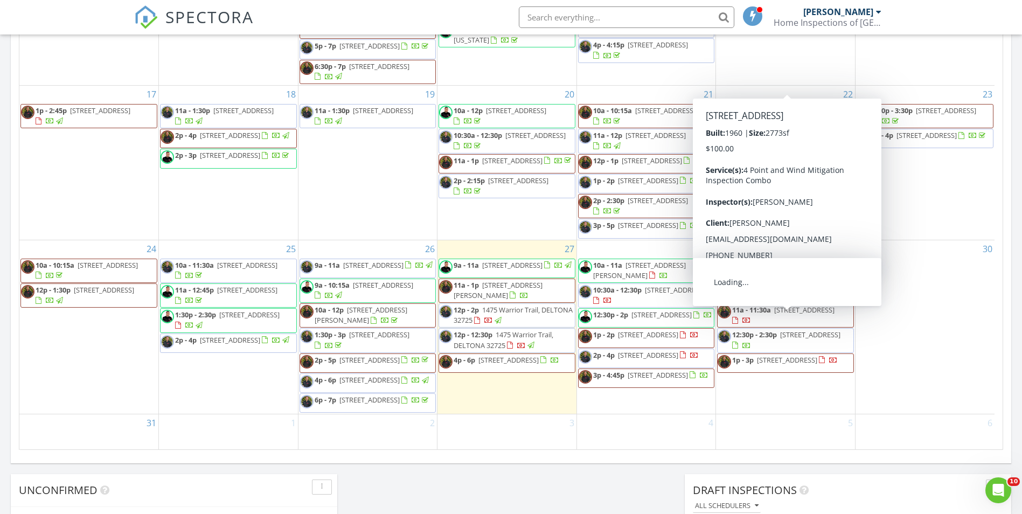
scroll to position [567, 0]
